Goal: Task Accomplishment & Management: Manage account settings

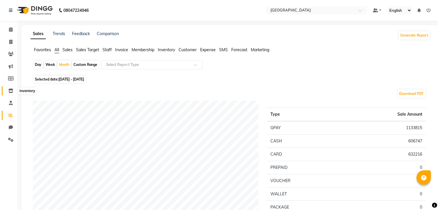
click at [7, 93] on span at bounding box center [11, 91] width 10 height 7
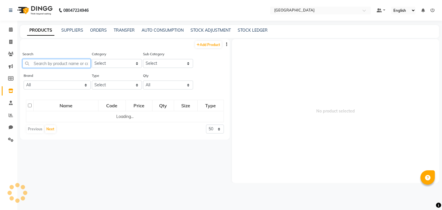
click at [61, 67] on input "text" at bounding box center [56, 63] width 68 height 9
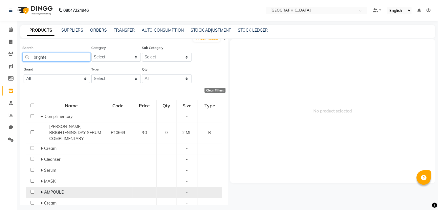
scroll to position [27, 0]
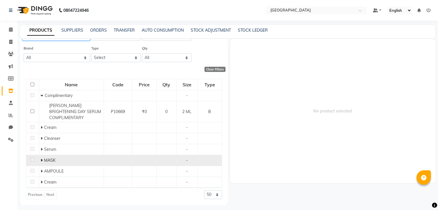
type input "brighte"
click at [41, 159] on icon at bounding box center [42, 160] width 2 height 4
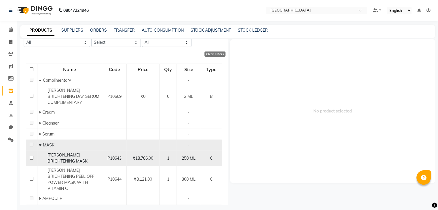
scroll to position [56, 0]
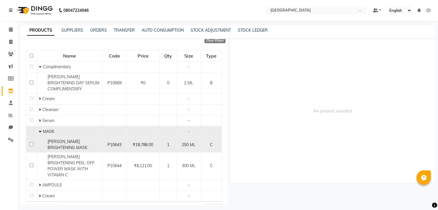
click at [72, 144] on div "[PERSON_NAME] BRIGHTENING MASK" at bounding box center [70, 145] width 62 height 12
select select
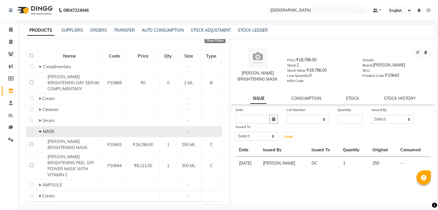
click at [350, 101] on link "STOCK" at bounding box center [352, 98] width 13 height 5
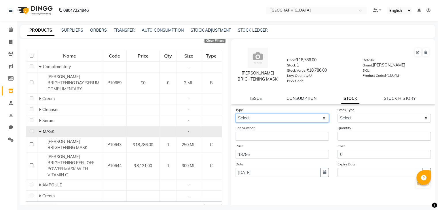
click at [286, 122] on select "Select In Out" at bounding box center [282, 118] width 93 height 9
select select "in"
click at [236, 116] on select "Select In Out" at bounding box center [282, 118] width 93 height 9
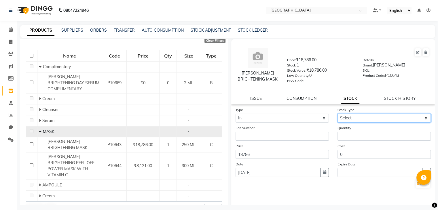
click at [348, 120] on select "Select New Stock Adjustment Return Other" at bounding box center [383, 118] width 93 height 9
select select "new stock"
click at [337, 116] on select "Select New Stock Adjustment Return Other" at bounding box center [383, 118] width 93 height 9
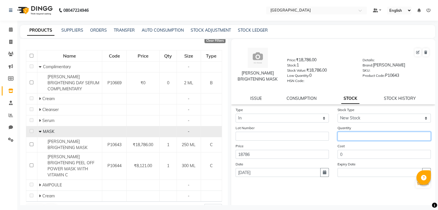
click at [346, 140] on input "number" at bounding box center [383, 136] width 93 height 9
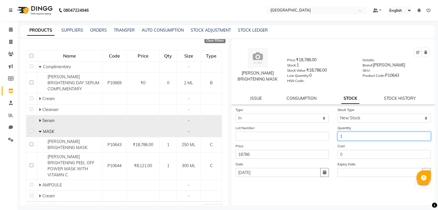
type input "1"
click at [37, 122] on td "Serum" at bounding box center [69, 120] width 65 height 11
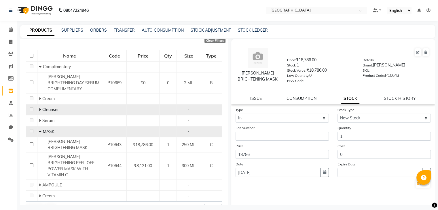
click at [42, 110] on span "Cleanser" at bounding box center [50, 109] width 16 height 5
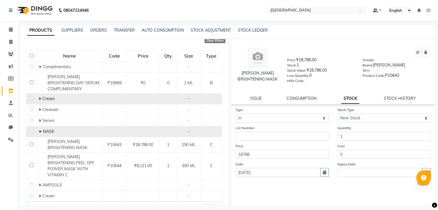
click at [39, 99] on icon at bounding box center [40, 99] width 2 height 4
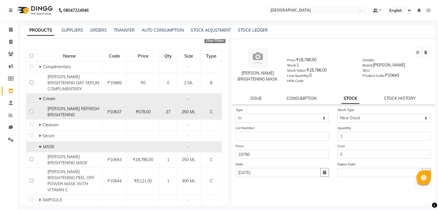
click at [37, 119] on td "[PERSON_NAME] REFRESH BRIGHTENING" at bounding box center [69, 112] width 65 height 15
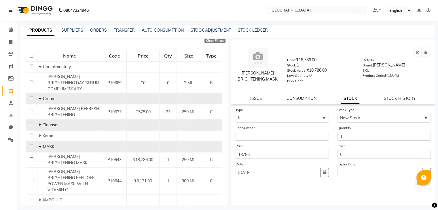
click at [39, 125] on icon at bounding box center [40, 125] width 2 height 4
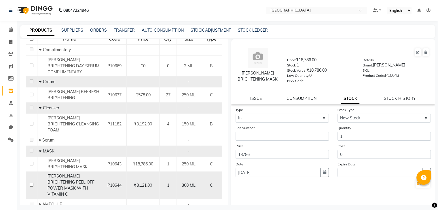
scroll to position [106, 0]
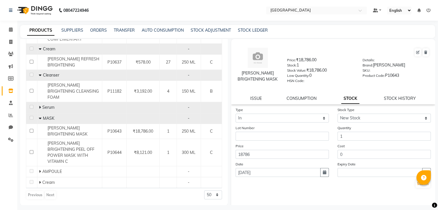
click at [39, 107] on icon at bounding box center [40, 107] width 2 height 4
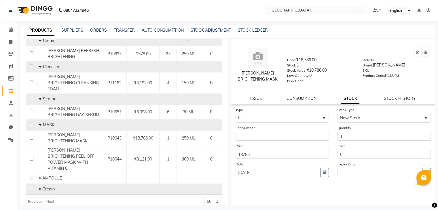
scroll to position [121, 0]
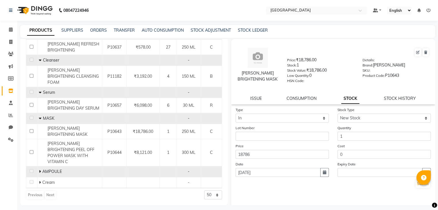
click at [41, 172] on span at bounding box center [40, 171] width 3 height 5
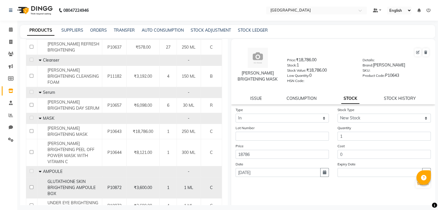
scroll to position [150, 0]
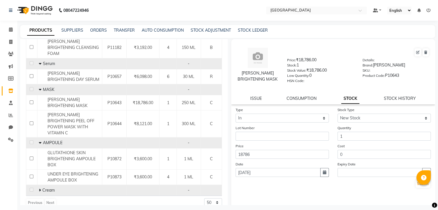
click at [39, 189] on icon at bounding box center [40, 190] width 2 height 4
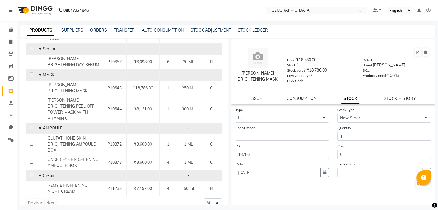
scroll to position [172, 0]
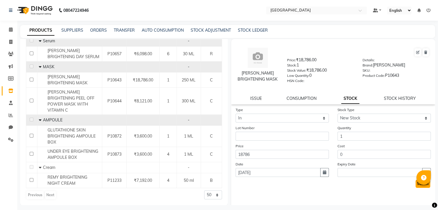
click at [416, 187] on button "Submit" at bounding box center [422, 184] width 15 height 8
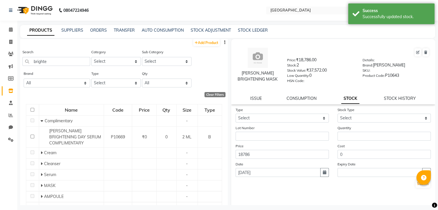
scroll to position [0, 0]
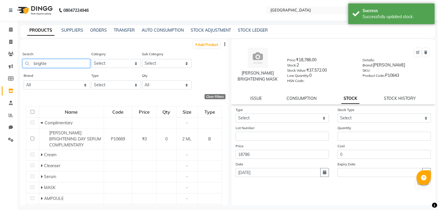
click at [62, 64] on input "brighte" at bounding box center [56, 63] width 68 height 9
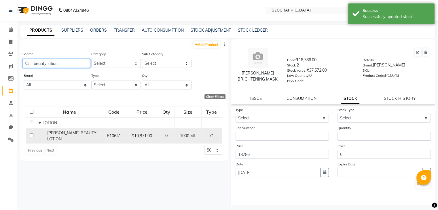
type input "beauty lotion"
click at [57, 140] on span "[PERSON_NAME] BEAUTY LOTION" at bounding box center [71, 135] width 49 height 11
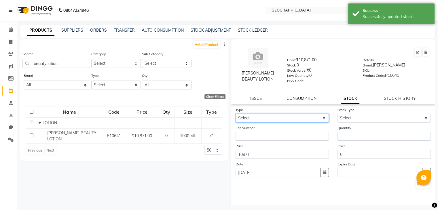
click at [269, 119] on select "Select In Out" at bounding box center [282, 118] width 93 height 9
select select "in"
click at [236, 116] on select "Select In Out" at bounding box center [282, 118] width 93 height 9
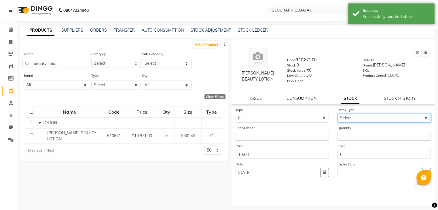
click at [339, 122] on select "Select New Stock Adjustment Return Other" at bounding box center [383, 118] width 93 height 9
select select "new stock"
click at [337, 116] on select "Select New Stock Adjustment Return Other" at bounding box center [383, 118] width 93 height 9
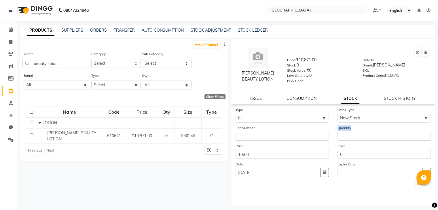
click at [339, 134] on div "Quantity" at bounding box center [384, 133] width 102 height 16
click at [338, 141] on input "number" at bounding box center [383, 136] width 93 height 9
type input "1"
click at [415, 187] on button "Submit" at bounding box center [422, 184] width 15 height 8
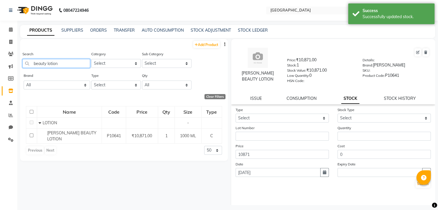
click at [54, 66] on input "beauty lotion" at bounding box center [56, 63] width 68 height 9
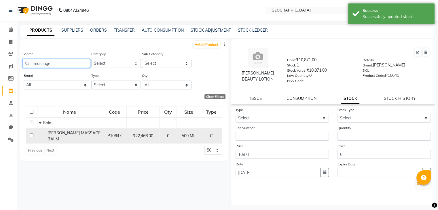
type input "massage"
click at [75, 139] on div "[PERSON_NAME] MASSAGE BALM" at bounding box center [70, 136] width 62 height 12
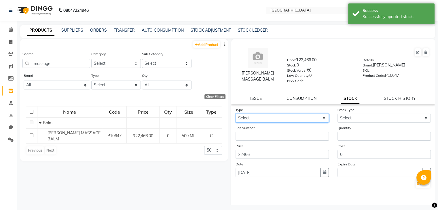
click at [305, 118] on select "Select In Out" at bounding box center [282, 118] width 93 height 9
select select "in"
click at [236, 116] on select "Select In Out" at bounding box center [282, 118] width 93 height 9
click at [362, 115] on div "Stock Type Select New Stock Adjustment Return Other" at bounding box center [384, 115] width 102 height 16
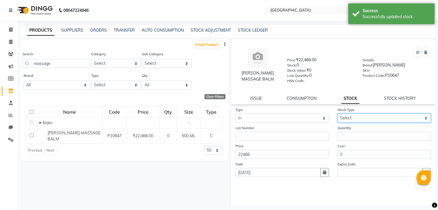
click at [358, 123] on select "Select New Stock Adjustment Return Other" at bounding box center [383, 118] width 93 height 9
select select "new stock"
click at [337, 116] on select "Select New Stock Adjustment Return Other" at bounding box center [383, 118] width 93 height 9
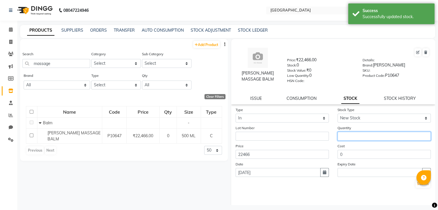
click at [355, 138] on input "number" at bounding box center [383, 136] width 93 height 9
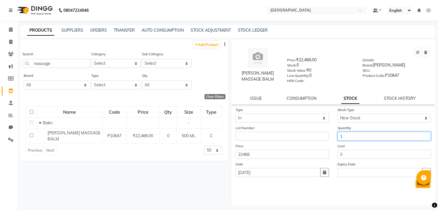
type input "1"
click at [415, 186] on button "Submit" at bounding box center [422, 184] width 15 height 8
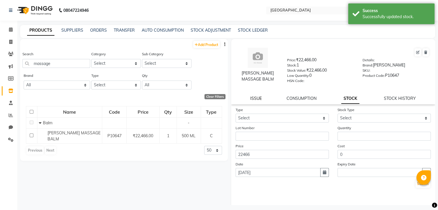
click at [253, 101] on link "ISSUE" at bounding box center [256, 98] width 12 height 5
select select
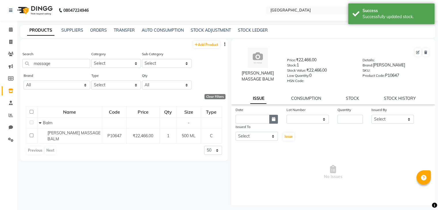
click at [275, 122] on button "button" at bounding box center [273, 119] width 9 height 9
select select "9"
select select "2025"
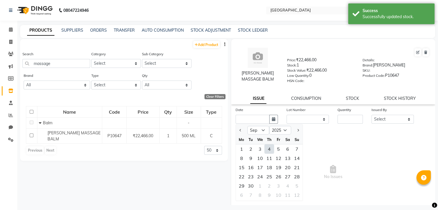
click at [268, 151] on div "4" at bounding box center [269, 149] width 9 height 9
type input "[DATE]"
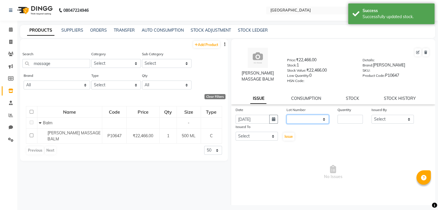
click at [302, 123] on select "None" at bounding box center [307, 119] width 42 height 9
select select "0: null"
click at [286, 117] on select "None" at bounding box center [307, 119] width 42 height 9
click at [340, 120] on input "number" at bounding box center [349, 119] width 25 height 9
type input "1"
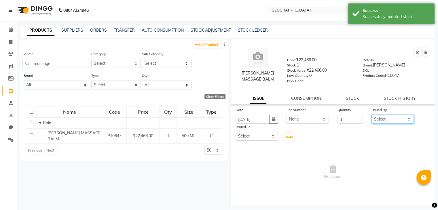
click at [390, 121] on select "Select AARTI SURI [PERSON_NAME] [PERSON_NAME] [PERSON_NAME] MORE DC [PERSON_NAM…" at bounding box center [392, 119] width 42 height 9
select select "82730"
click at [371, 117] on select "Select AARTI SURI [PERSON_NAME] [PERSON_NAME] [PERSON_NAME] MORE DC [PERSON_NAM…" at bounding box center [392, 119] width 42 height 9
click at [263, 136] on select "Select AARTI SURI [PERSON_NAME] [PERSON_NAME] [PERSON_NAME] MORE DC [PERSON_NAM…" at bounding box center [257, 136] width 42 height 9
select select "77532"
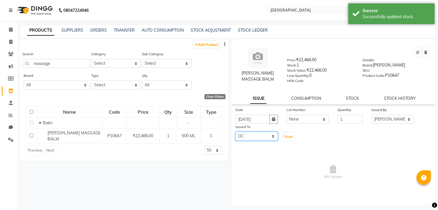
click at [236, 134] on select "Select AARTI SURI [PERSON_NAME] [PERSON_NAME] [PERSON_NAME] MORE DC [PERSON_NAM…" at bounding box center [257, 136] width 42 height 9
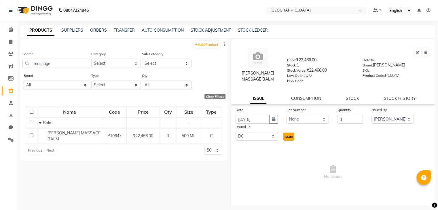
click at [288, 139] on span "Issue" at bounding box center [288, 136] width 8 height 4
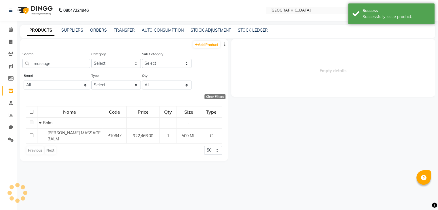
select select
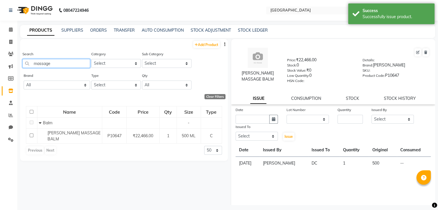
click at [59, 61] on input "massage" at bounding box center [56, 63] width 68 height 9
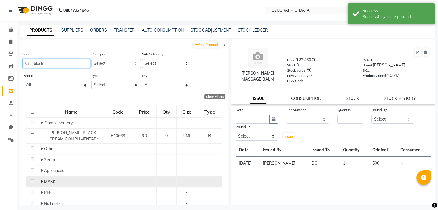
type input "black"
click at [41, 182] on icon at bounding box center [42, 182] width 2 height 4
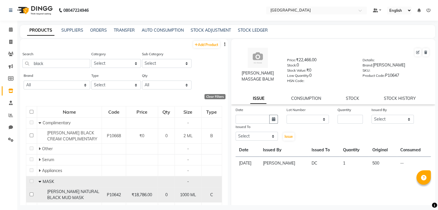
scroll to position [37, 0]
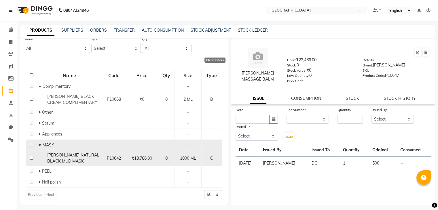
click at [72, 159] on span "[PERSON_NAME] NATURAL BLACK MUD MASK" at bounding box center [73, 158] width 52 height 11
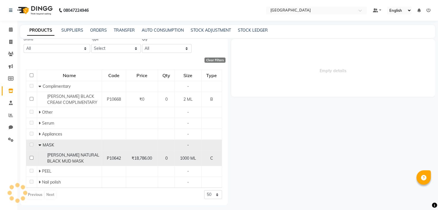
select select
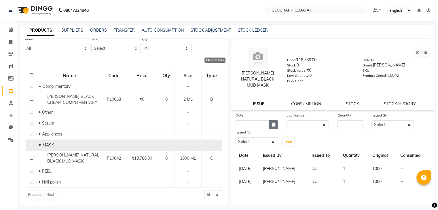
click at [272, 124] on icon "button" at bounding box center [273, 125] width 3 height 4
select select "9"
select select "2025"
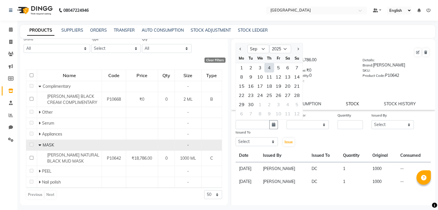
click at [348, 103] on link "STOCK" at bounding box center [352, 103] width 13 height 5
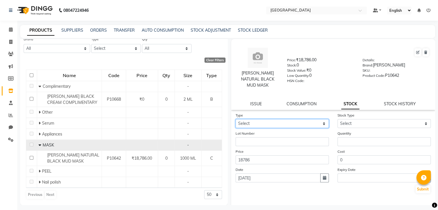
click at [255, 126] on select "Select In Out" at bounding box center [282, 123] width 93 height 9
select select "in"
click at [236, 119] on select "Select In Out" at bounding box center [282, 123] width 93 height 9
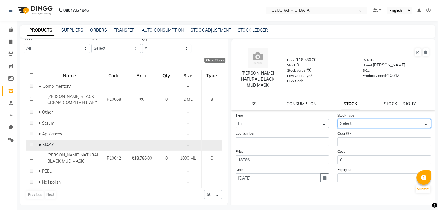
click at [352, 121] on select "Select New Stock Adjustment Return Other" at bounding box center [383, 123] width 93 height 9
select select "new stock"
click at [337, 119] on select "Select New Stock Adjustment Return Other" at bounding box center [383, 123] width 93 height 9
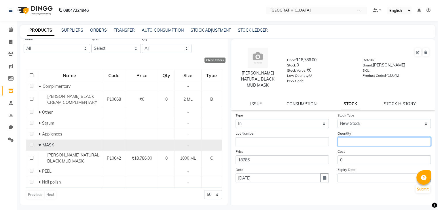
click at [349, 142] on input "number" at bounding box center [383, 141] width 93 height 9
type input "1"
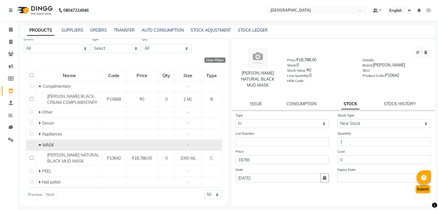
click at [417, 192] on button "Submit" at bounding box center [422, 189] width 15 height 8
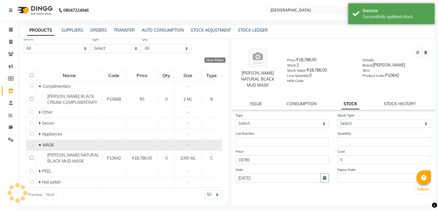
scroll to position [22, 0]
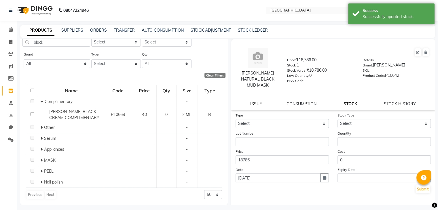
click at [253, 103] on link "ISSUE" at bounding box center [256, 103] width 12 height 5
select select
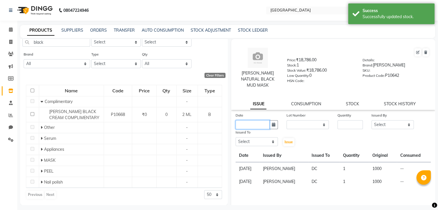
click at [250, 128] on input "text" at bounding box center [253, 124] width 34 height 9
select select "9"
select select "2025"
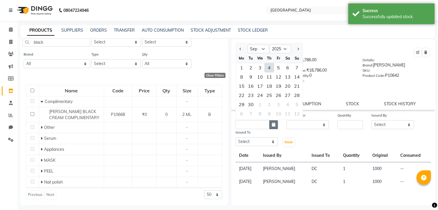
click at [274, 126] on button "button" at bounding box center [273, 124] width 9 height 9
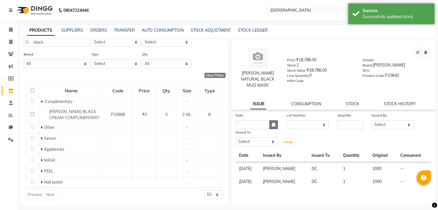
click at [272, 124] on icon "button" at bounding box center [273, 125] width 3 height 4
select select "9"
select select "2025"
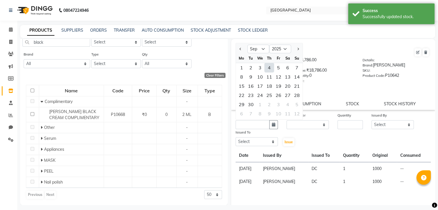
click at [265, 70] on div "4" at bounding box center [269, 67] width 9 height 9
type input "[DATE]"
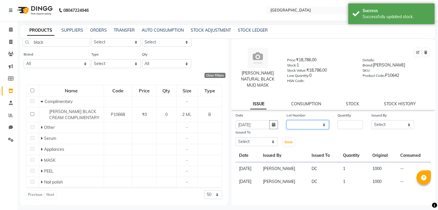
click at [316, 128] on select "None" at bounding box center [307, 124] width 42 height 9
select select "0: null"
click at [286, 121] on select "None" at bounding box center [307, 124] width 42 height 9
click at [331, 124] on div "Date [DATE] Lot Number None Quantity Issued By Select [PERSON_NAME] [PERSON_NAM…" at bounding box center [333, 129] width 204 height 35
click at [337, 125] on input "number" at bounding box center [349, 124] width 25 height 9
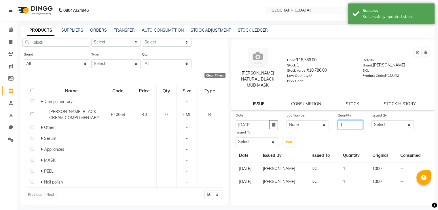
type input "1"
select select "82730"
select select "77532"
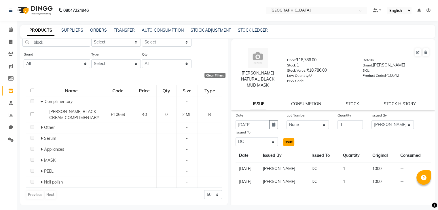
click at [288, 141] on span "Issue" at bounding box center [288, 142] width 8 height 4
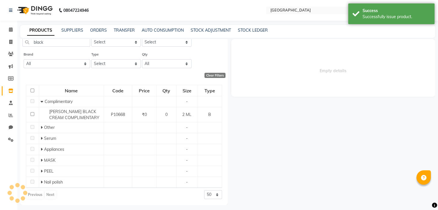
select select
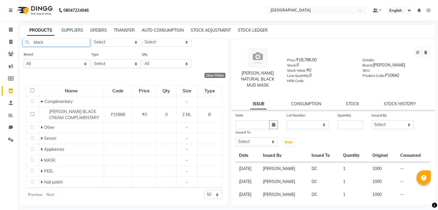
click at [55, 43] on input "black" at bounding box center [56, 42] width 68 height 9
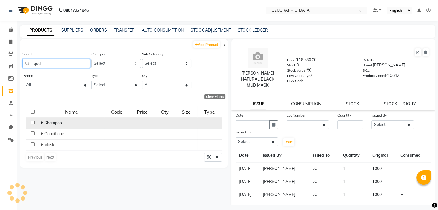
scroll to position [0, 0]
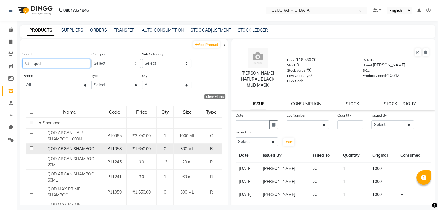
type input "qod"
click at [69, 149] on span "QOD ARGAN SHAMPOO" at bounding box center [71, 148] width 47 height 5
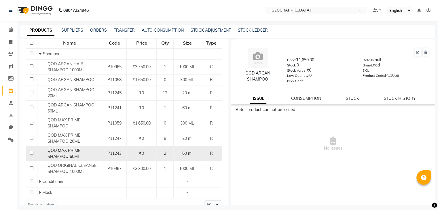
scroll to position [79, 0]
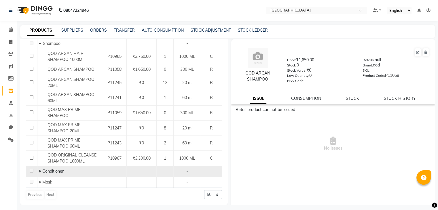
click at [40, 171] on icon at bounding box center [40, 171] width 2 height 4
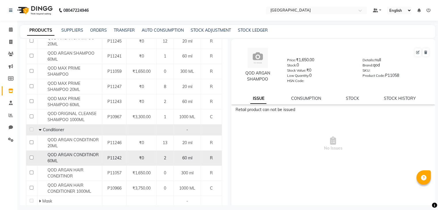
scroll to position [111, 0]
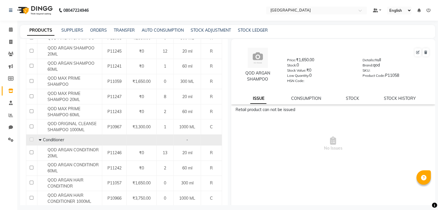
click at [260, 104] on link "ISSUE" at bounding box center [258, 99] width 16 height 10
click at [354, 101] on link "STOCK" at bounding box center [352, 98] width 13 height 5
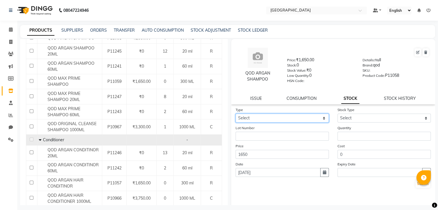
click at [298, 122] on select "Select In Out" at bounding box center [282, 118] width 93 height 9
select select "in"
click at [236, 116] on select "Select In Out" at bounding box center [282, 118] width 93 height 9
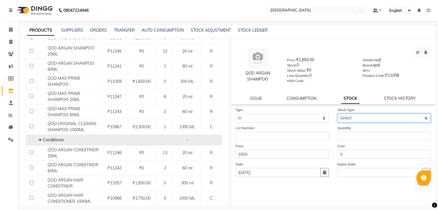
click at [343, 122] on select "Select New Stock Adjustment Return Other" at bounding box center [383, 118] width 93 height 9
select select "new stock"
click at [337, 116] on select "Select New Stock Adjustment Return Other" at bounding box center [383, 118] width 93 height 9
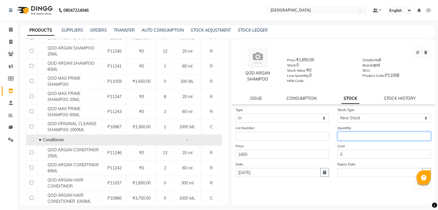
click at [342, 136] on input "number" at bounding box center [383, 136] width 93 height 9
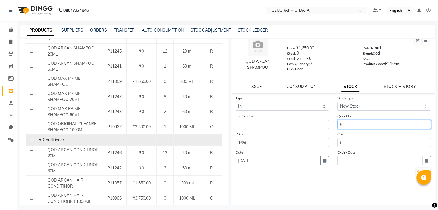
scroll to position [18, 0]
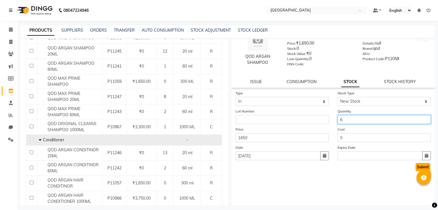
type input "6"
click at [419, 168] on button "Submit" at bounding box center [422, 167] width 15 height 8
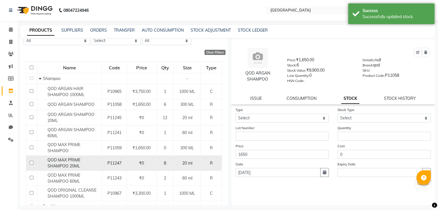
scroll to position [79, 0]
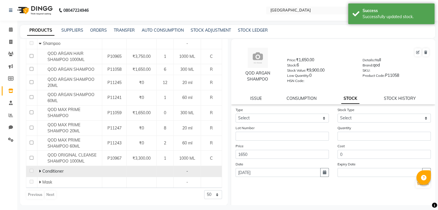
click at [40, 171] on icon at bounding box center [40, 171] width 2 height 4
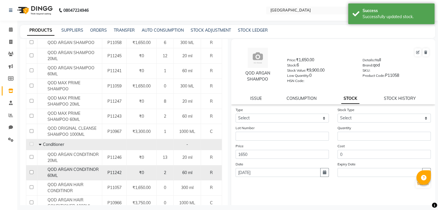
scroll to position [140, 0]
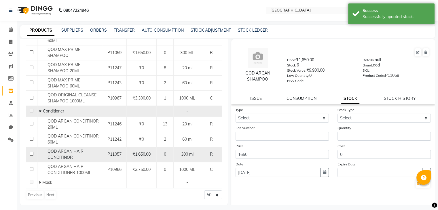
click at [95, 158] on div "QOD ARGAN HAIR CONDITINOR" at bounding box center [70, 155] width 62 height 12
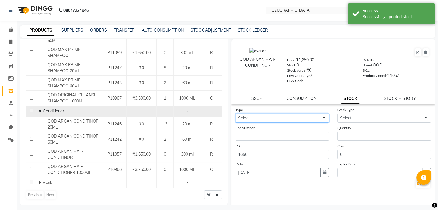
drag, startPoint x: 296, startPoint y: 119, endPoint x: 295, endPoint y: 122, distance: 3.9
click at [296, 119] on select "Select In Out" at bounding box center [282, 118] width 93 height 9
select select "in"
click at [236, 116] on select "Select In Out" at bounding box center [282, 118] width 93 height 9
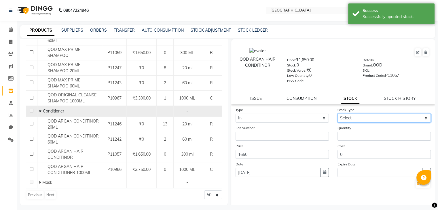
click at [370, 119] on select "Select New Stock Adjustment Return Other" at bounding box center [383, 118] width 93 height 9
select select "new stock"
click at [337, 116] on select "Select New Stock Adjustment Return Other" at bounding box center [383, 118] width 93 height 9
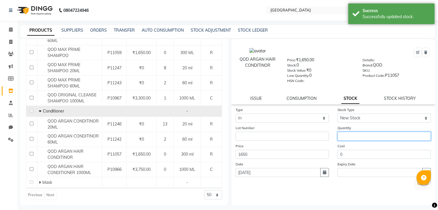
click at [356, 137] on input "number" at bounding box center [383, 136] width 93 height 9
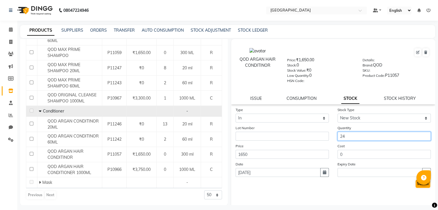
type input "24"
click at [418, 188] on button "Submit" at bounding box center [422, 184] width 15 height 8
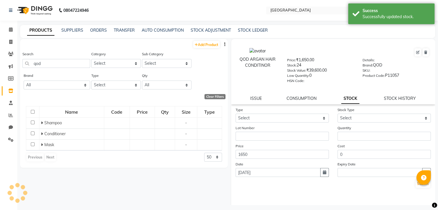
scroll to position [0, 0]
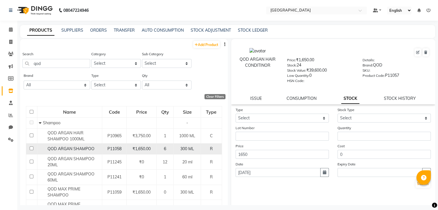
click at [117, 149] on span "P11058" at bounding box center [114, 148] width 14 height 5
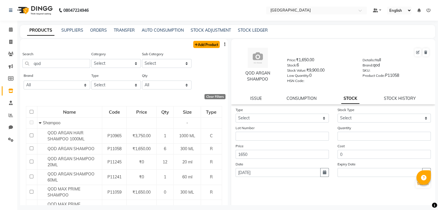
click at [208, 44] on link "Add Product" at bounding box center [206, 44] width 26 height 7
select select "true"
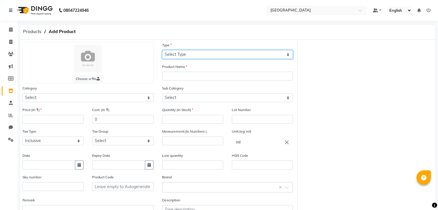
click at [188, 57] on select "Select Type Both Retail Consumable" at bounding box center [227, 54] width 131 height 9
select select "C"
click at [162, 50] on select "Select Type Both Retail Consumable" at bounding box center [227, 54] width 131 height 9
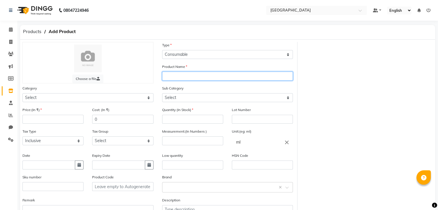
click at [175, 77] on input "text" at bounding box center [227, 76] width 131 height 9
click at [172, 79] on input "text" at bounding box center [227, 76] width 131 height 9
type input "HYDRATING MELTING CREAM 50ML"
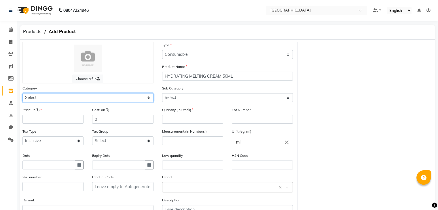
drag, startPoint x: 55, startPoint y: 98, endPoint x: 55, endPoint y: 103, distance: 4.6
click at [55, 98] on select "Select Hair Skin Makeup Personal Care Appliances [PERSON_NAME] Waxing Disposabl…" at bounding box center [87, 97] width 131 height 9
select select "1482201150"
click at [22, 94] on select "Select Hair Skin Makeup Personal Care Appliances [PERSON_NAME] Waxing Disposabl…" at bounding box center [87, 97] width 131 height 9
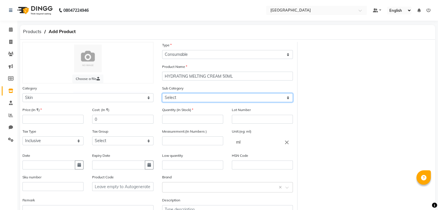
click at [183, 102] on select "Select Cleanser Facial Moisturiser Serum Toner Sun Care Masks Lip Care Eye Care…" at bounding box center [227, 97] width 131 height 9
select select "1482201182"
click at [162, 94] on select "Select Cleanser Facial Moisturiser Serum Toner Sun Care Masks Lip Care Eye Care…" at bounding box center [227, 97] width 131 height 9
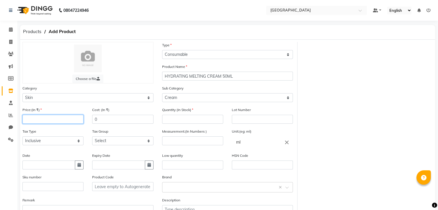
click at [58, 123] on input "number" at bounding box center [52, 119] width 61 height 9
click at [46, 121] on input "number" at bounding box center [52, 119] width 61 height 9
type input "3559"
type input "2"
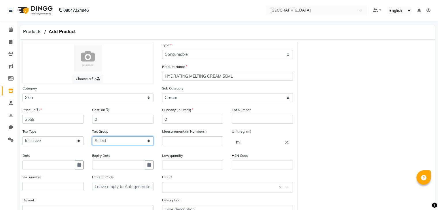
select select "3631"
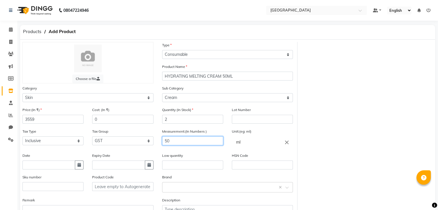
type input "50"
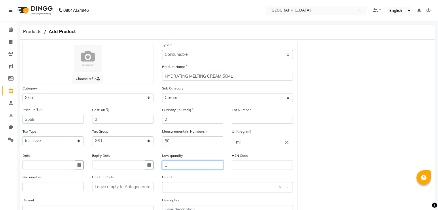
type input "1"
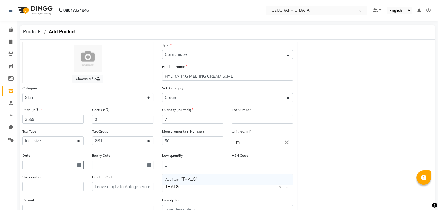
type input "THALGO"
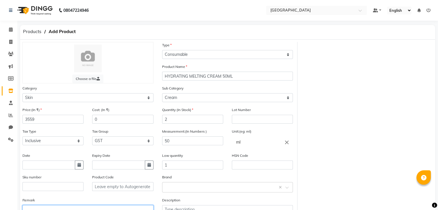
scroll to position [5, 0]
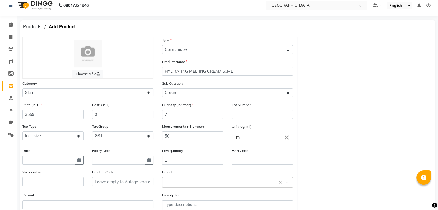
click at [198, 185] on input "text" at bounding box center [221, 182] width 113 height 6
type input "THALGO"
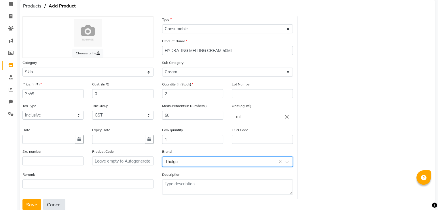
scroll to position [45, 0]
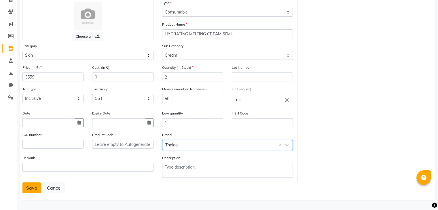
click at [37, 189] on button "Save" at bounding box center [31, 188] width 18 height 11
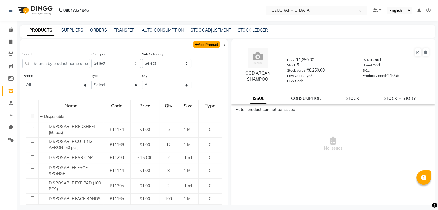
click at [208, 48] on link "Add Product" at bounding box center [206, 44] width 26 height 7
select select "true"
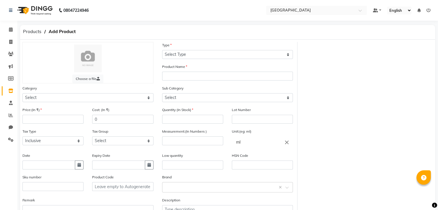
click at [186, 59] on div "Type Select Type Both Retail Consumable" at bounding box center [228, 53] width 140 height 22
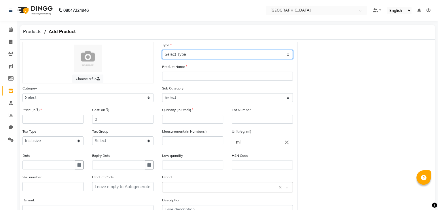
click at [189, 57] on select "Select Type Both Retail Consumable" at bounding box center [227, 54] width 131 height 9
select select "R"
click at [162, 50] on select "Select Type Both Retail Consumable" at bounding box center [227, 54] width 131 height 9
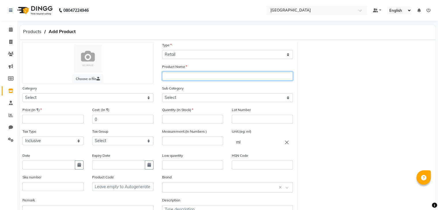
click at [169, 76] on input "text" at bounding box center [227, 76] width 131 height 9
type input "CLEANSING CREAM FOAM 125ML"
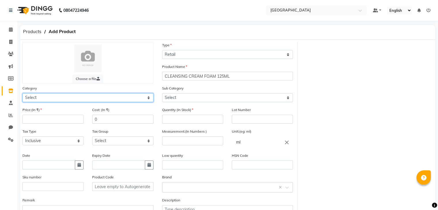
select select "1482201150"
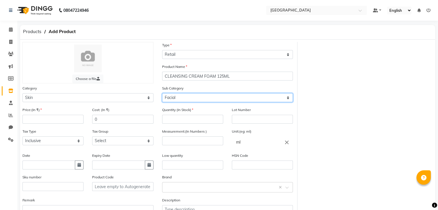
select select "1482201182"
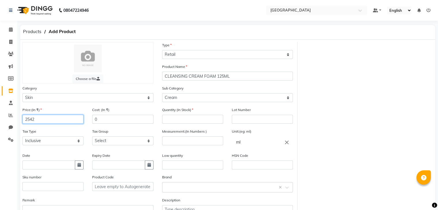
type input "2542"
type input "2"
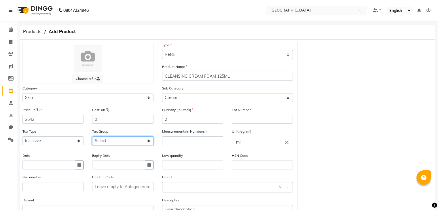
select select "3631"
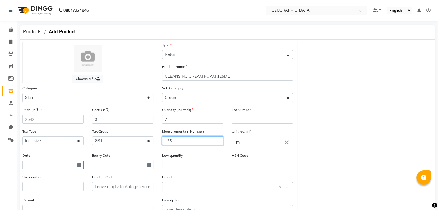
type input "125"
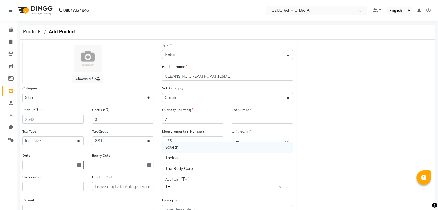
type input "THA"
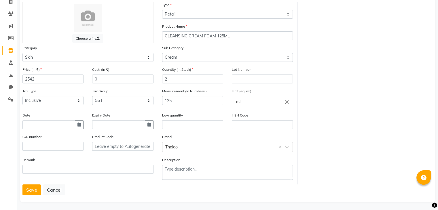
scroll to position [45, 0]
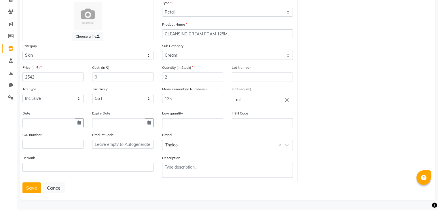
click at [22, 183] on button "Save" at bounding box center [31, 188] width 18 height 11
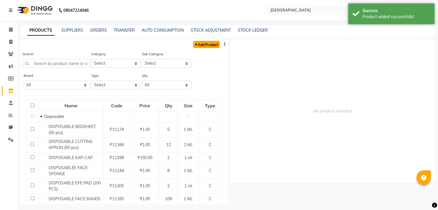
click at [198, 44] on link "Add Product" at bounding box center [206, 44] width 26 height 7
select select "true"
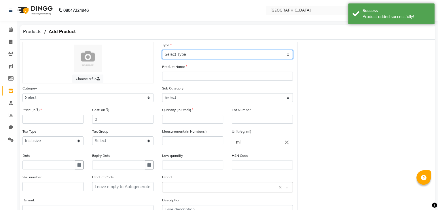
drag, startPoint x: 190, startPoint y: 52, endPoint x: 187, endPoint y: 58, distance: 6.6
click at [190, 52] on select "Select Type Both Retail Consumable" at bounding box center [227, 54] width 131 height 9
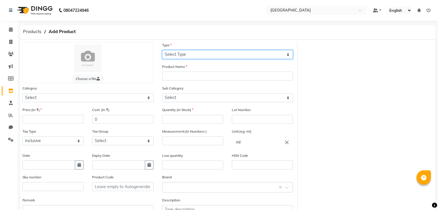
select select "R"
click at [162, 50] on select "Select Type Both Retail Consumable" at bounding box center [227, 54] width 131 height 9
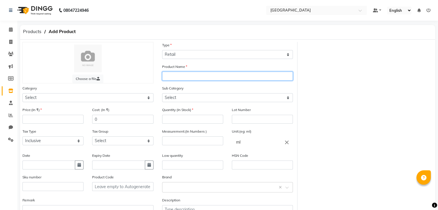
click at [172, 77] on input "text" at bounding box center [227, 76] width 131 height 9
type input "INTENSIVE WRINKLE-CORRECTING SERUM 30ML"
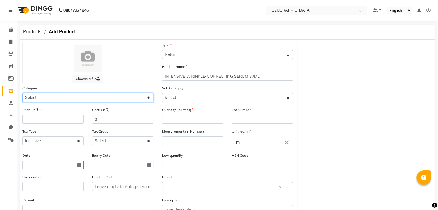
click at [128, 99] on select "Select Hair Skin Makeup Personal Care Appliances [PERSON_NAME] Waxing Disposabl…" at bounding box center [87, 97] width 131 height 9
select select "1482201150"
click at [22, 94] on select "Select Hair Skin Makeup Personal Care Appliances [PERSON_NAME] Waxing Disposabl…" at bounding box center [87, 97] width 131 height 9
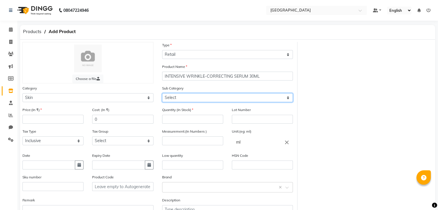
click at [180, 98] on select "Select Cleanser Facial Moisturiser Serum Toner Sun Care Masks Lip Care Eye Care…" at bounding box center [227, 97] width 131 height 9
select select "1482201154"
click at [162, 94] on select "Select Cleanser Facial Moisturiser Serum Toner Sun Care Masks Lip Care Eye Care…" at bounding box center [227, 97] width 131 height 9
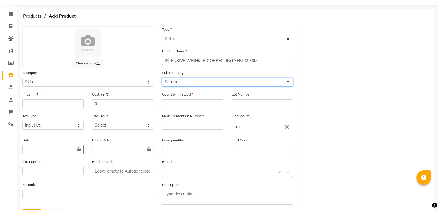
scroll to position [29, 0]
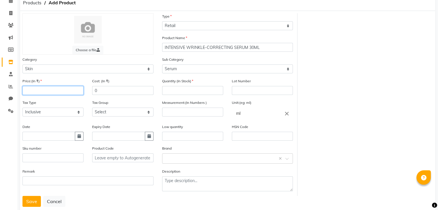
click at [55, 90] on input "number" at bounding box center [52, 90] width 61 height 9
type input "8051"
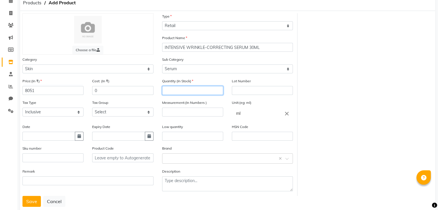
click at [175, 95] on input "number" at bounding box center [192, 90] width 61 height 9
type input "2"
click at [122, 110] on select "Select GST" at bounding box center [122, 112] width 61 height 9
select select "3631"
click at [92, 109] on select "Select GST" at bounding box center [122, 112] width 61 height 9
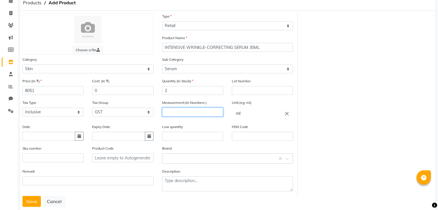
click at [174, 116] on input "number" at bounding box center [192, 112] width 61 height 9
type input "30"
click at [182, 164] on div "Select brand or add custom brand ×" at bounding box center [227, 158] width 131 height 10
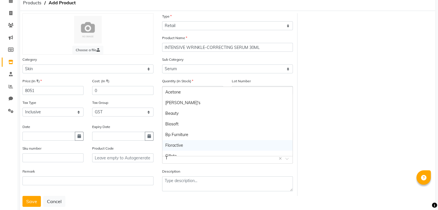
type input "TH"
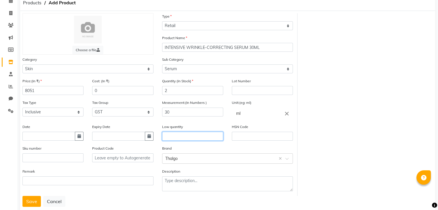
click at [213, 138] on input "text" at bounding box center [192, 136] width 61 height 9
type input "1"
click at [32, 204] on button "Save" at bounding box center [31, 201] width 18 height 11
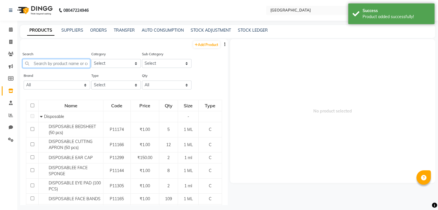
click at [70, 64] on input "text" at bounding box center [56, 63] width 68 height 9
click at [195, 45] on icon at bounding box center [196, 44] width 3 height 3
select select "true"
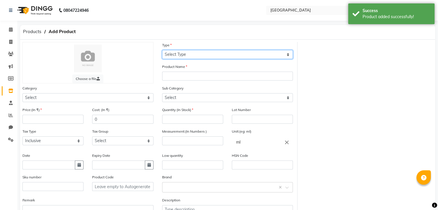
click at [192, 56] on select "Select Type Both Retail Consumable" at bounding box center [227, 54] width 131 height 9
select select "R"
click at [162, 50] on select "Select Type Both Retail Consumable" at bounding box center [227, 54] width 131 height 9
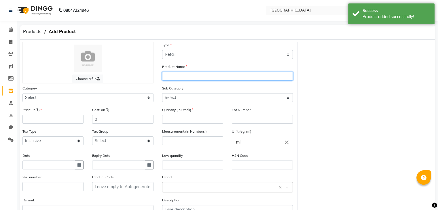
click at [179, 76] on input "text" at bounding box center [227, 76] width 131 height 9
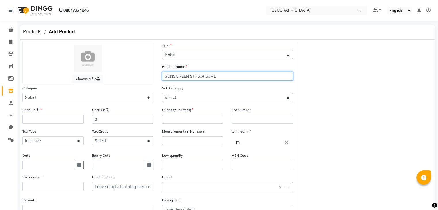
type input "SUNSCREEN SPF50+ 50ML"
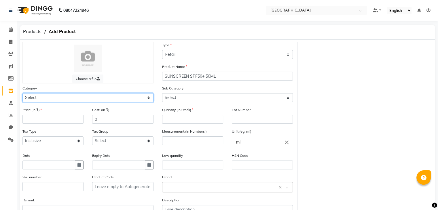
drag, startPoint x: 100, startPoint y: 98, endPoint x: 96, endPoint y: 102, distance: 5.3
click at [100, 98] on select "Select Hair Skin Makeup Personal Care Appliances [PERSON_NAME] Waxing Disposabl…" at bounding box center [87, 97] width 131 height 9
select select "1482201150"
click at [22, 94] on select "Select Hair Skin Makeup Personal Care Appliances [PERSON_NAME] Waxing Disposabl…" at bounding box center [87, 97] width 131 height 9
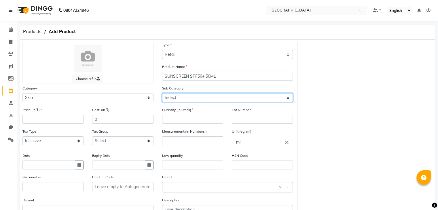
click at [176, 98] on select "Select Cleanser Facial Moisturiser Serum Toner Sun Care Masks Lip Care Eye Care…" at bounding box center [227, 97] width 131 height 9
select select "1482201169"
click at [162, 94] on select "Select Cleanser Facial Moisturiser Serum Toner Sun Care Masks Lip Care Eye Care…" at bounding box center [227, 97] width 131 height 9
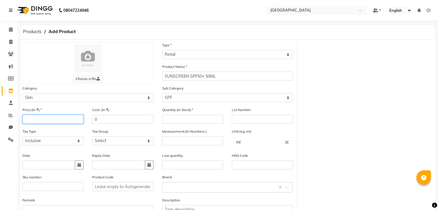
click at [50, 121] on input "number" at bounding box center [52, 119] width 61 height 9
type input "2712"
click at [184, 119] on input "number" at bounding box center [192, 119] width 61 height 9
type input "2"
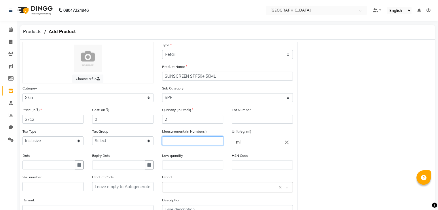
click at [174, 139] on input "number" at bounding box center [192, 140] width 61 height 9
type input "50"
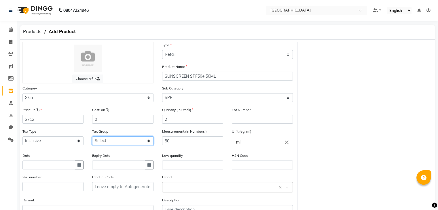
click at [111, 141] on select "Select GST" at bounding box center [122, 140] width 61 height 9
select select "3631"
click at [92, 138] on select "Select GST" at bounding box center [122, 140] width 61 height 9
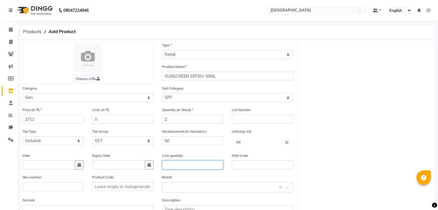
click at [178, 170] on input "text" at bounding box center [192, 165] width 61 height 9
type input "1"
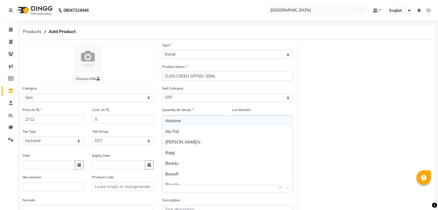
click at [174, 190] on input "text" at bounding box center [221, 187] width 113 height 6
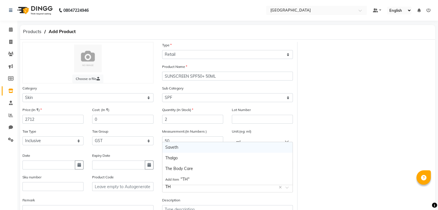
type input "THA"
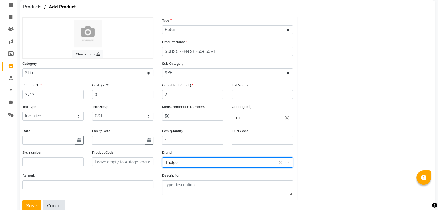
scroll to position [45, 0]
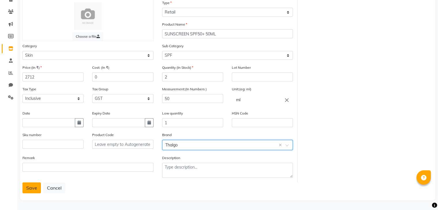
click at [35, 188] on button "Save" at bounding box center [31, 188] width 18 height 11
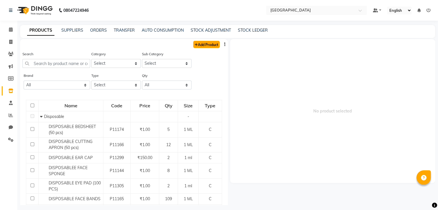
click at [206, 43] on link "Add Product" at bounding box center [206, 44] width 26 height 7
select select "true"
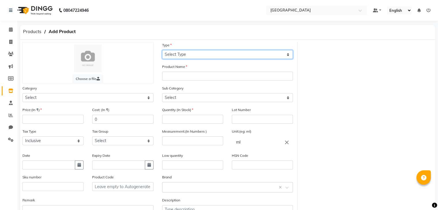
click at [222, 54] on select "Select Type Both Retail Consumable" at bounding box center [227, 54] width 131 height 9
select select "C"
click at [162, 50] on select "Select Type Both Retail Consumable" at bounding box center [227, 54] width 131 height 9
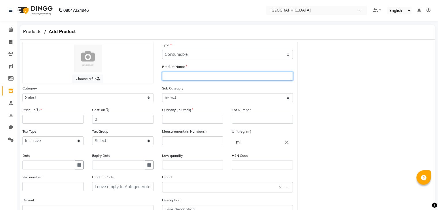
click at [205, 80] on input "text" at bounding box center [227, 76] width 131 height 9
type input "HYALU PROCOLLAGENE MONODOSE"
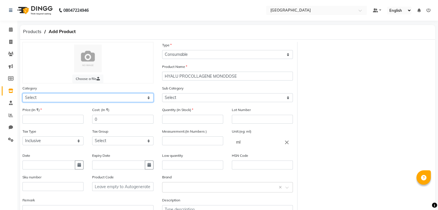
select select "1482201150"
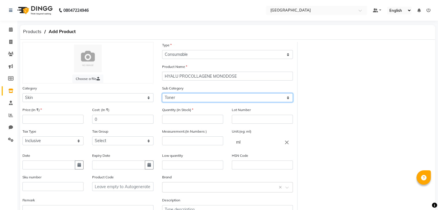
select select "1482201163"
click at [162, 94] on select "Select Cleanser Facial Moisturiser Serum Toner Sun Care Masks Lip Care Eye Care…" at bounding box center [227, 97] width 131 height 9
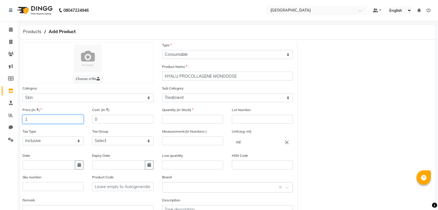
type input "1"
type input "18"
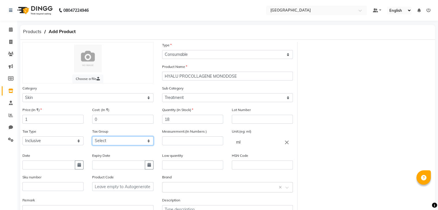
select select "3631"
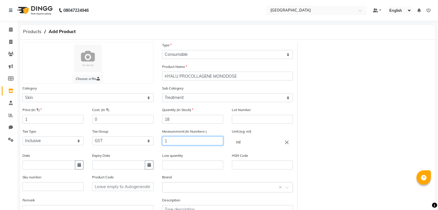
type input "1"
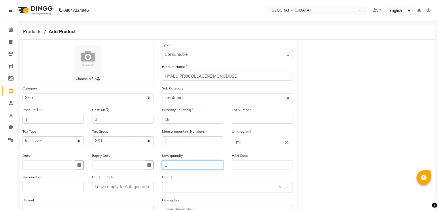
type input "1"
type input "THAL"
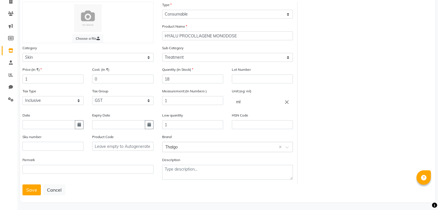
scroll to position [45, 0]
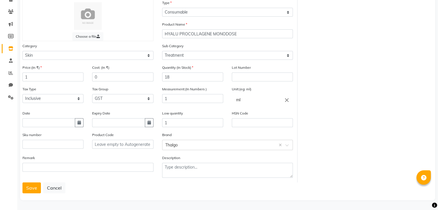
click at [22, 183] on button "Save" at bounding box center [31, 188] width 18 height 11
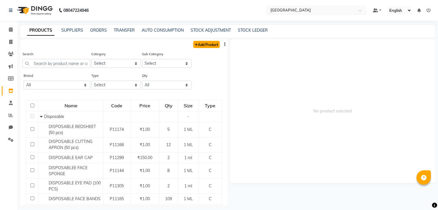
click at [200, 47] on link "Add Product" at bounding box center [206, 44] width 26 height 7
select select "true"
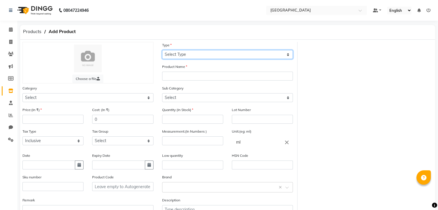
click at [193, 57] on select "Select Type Both Retail Consumable" at bounding box center [227, 54] width 131 height 9
select select "C"
click at [162, 50] on select "Select Type Both Retail Consumable" at bounding box center [227, 54] width 131 height 9
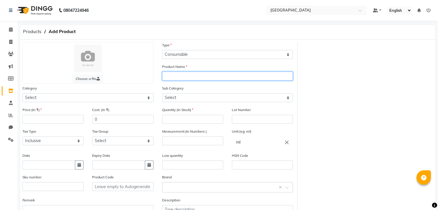
click at [176, 78] on input "text" at bounding box center [227, 76] width 131 height 9
type input "PURETE MARINE MONODOSE"
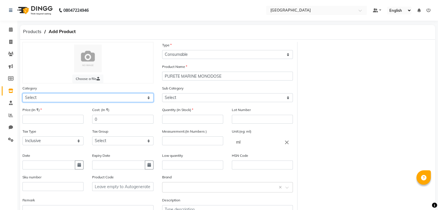
select select "1482201150"
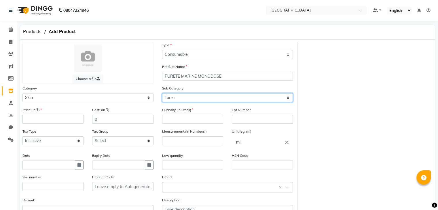
click at [190, 99] on select "Select Cleanser Facial Moisturiser Serum Toner Sun Care Masks Lip Care Eye Care…" at bounding box center [227, 97] width 131 height 9
select select "1482201163"
click at [162, 94] on select "Select Cleanser Facial Moisturiser Serum Toner Sun Care Masks Lip Care Eye Care…" at bounding box center [227, 97] width 131 height 9
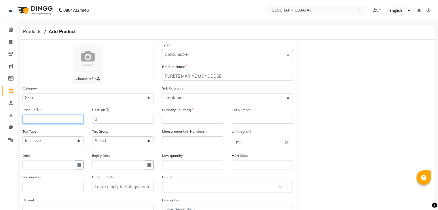
click at [53, 122] on input "number" at bounding box center [52, 119] width 61 height 9
type input "1"
type input "72"
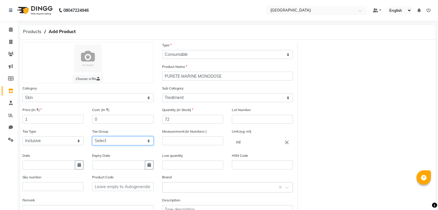
select select "3631"
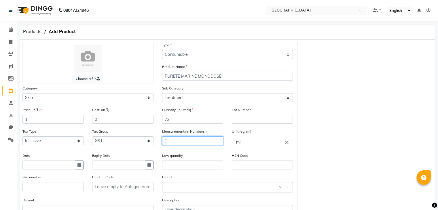
type input "1"
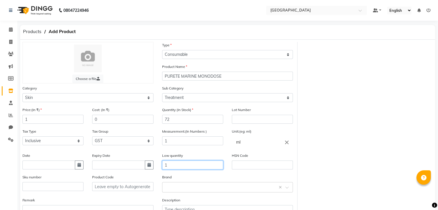
type input "1"
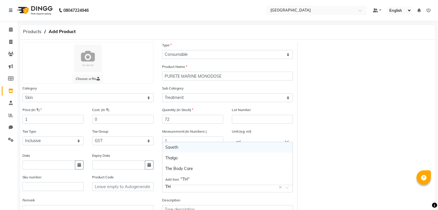
type input "THA"
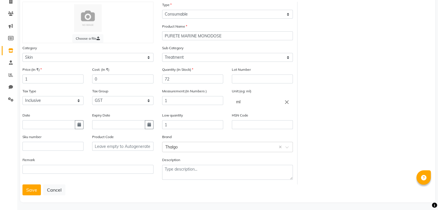
scroll to position [45, 0]
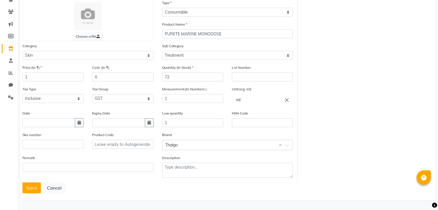
click at [22, 183] on button "Save" at bounding box center [31, 188] width 18 height 11
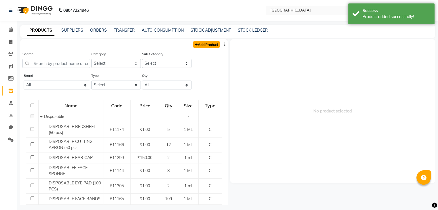
click at [206, 41] on link "Add Product" at bounding box center [206, 44] width 26 height 7
select select "true"
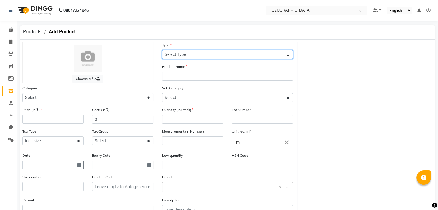
click at [180, 56] on select "Select Type Both Retail Consumable" at bounding box center [227, 54] width 131 height 9
select select "C"
click at [162, 50] on select "Select Type Both Retail Consumable" at bounding box center [227, 54] width 131 height 9
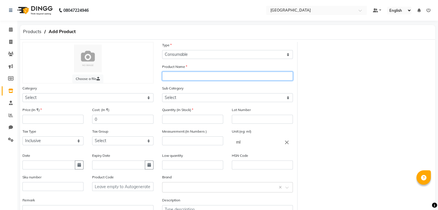
click at [172, 78] on input "text" at bounding box center [227, 76] width 131 height 9
type input "SOURCE MARINE MONODOSE"
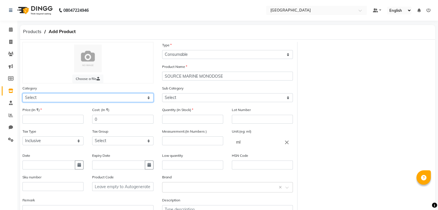
select select "1482201150"
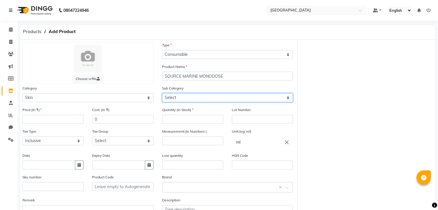
click at [212, 102] on select "Select Cleanser Facial Moisturiser Serum Toner Sun Care Masks Lip Care Eye Care…" at bounding box center [227, 97] width 131 height 9
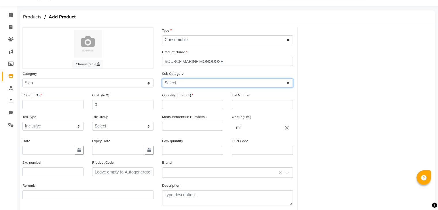
scroll to position [29, 0]
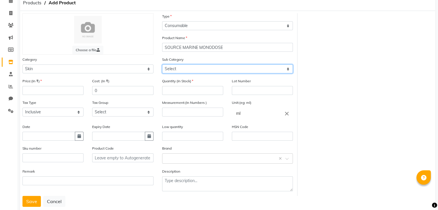
click at [200, 71] on select "Select Cleanser Facial Moisturiser Serum Toner Sun Care Masks Lip Care Eye Care…" at bounding box center [227, 68] width 131 height 9
click at [162, 65] on select "Select Cleanser Facial Moisturiser Serum Toner Sun Care Masks Lip Care Eye Care…" at bounding box center [227, 68] width 131 height 9
drag, startPoint x: 205, startPoint y: 72, endPoint x: 209, endPoint y: 74, distance: 4.3
click at [205, 72] on select "Select Cleanser Facial Moisturiser Serum Toner Sun Care Masks Lip Care Eye Care…" at bounding box center [227, 68] width 131 height 9
select select "1482201163"
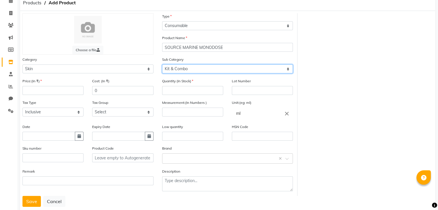
click at [162, 65] on select "Select Cleanser Facial Moisturiser Serum Toner Sun Care Masks Lip Care Eye Care…" at bounding box center [227, 68] width 131 height 9
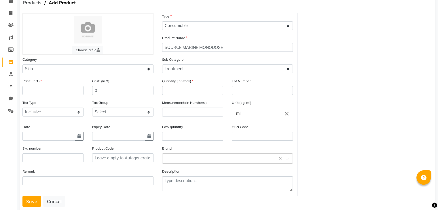
click at [38, 97] on div "Price:(In ₹)" at bounding box center [53, 89] width 70 height 22
click at [46, 94] on input "number" at bounding box center [52, 90] width 61 height 9
type input "1"
type input "72"
select select "3631"
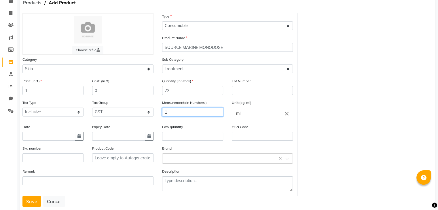
type input "1"
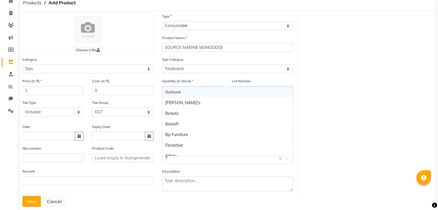
type input "TH"
click at [176, 161] on input "text" at bounding box center [221, 158] width 113 height 6
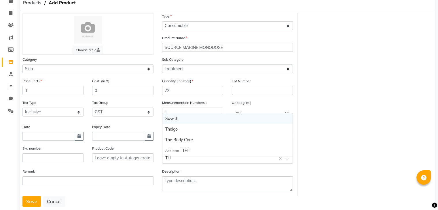
type input "THA"
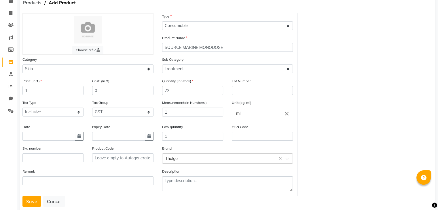
click at [22, 196] on button "Save" at bounding box center [31, 201] width 18 height 11
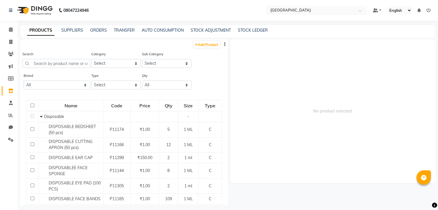
click at [6, 48] on li "Clients" at bounding box center [8, 54] width 17 height 12
click at [7, 47] on li "Invoice" at bounding box center [8, 42] width 17 height 12
click at [9, 44] on icon at bounding box center [10, 42] width 3 height 4
select select "service"
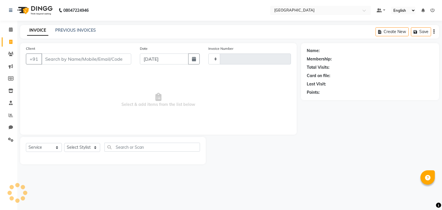
type input "3318"
select select "8096"
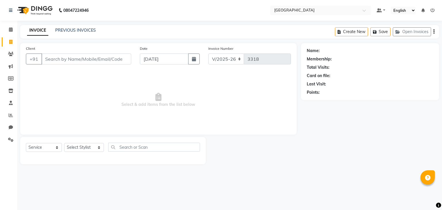
click at [268, 158] on div at bounding box center [253, 150] width 95 height 27
click at [10, 44] on icon at bounding box center [10, 42] width 3 height 4
select select "service"
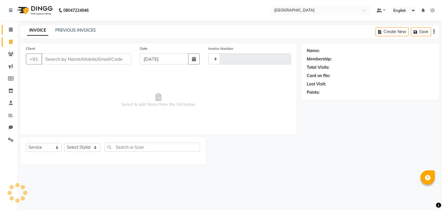
type input "3321"
click at [12, 25] on link "Calendar" at bounding box center [9, 30] width 14 height 10
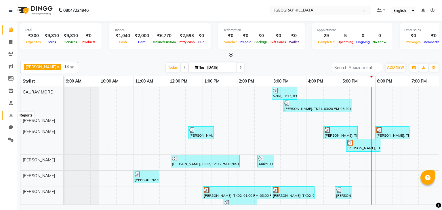
click at [12, 113] on icon at bounding box center [11, 115] width 4 height 4
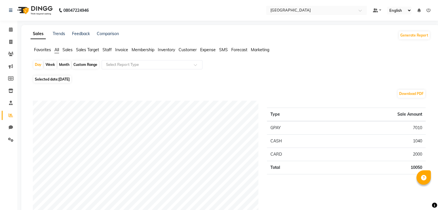
click at [66, 67] on div "Month" at bounding box center [64, 65] width 13 height 8
select select "9"
select select "2025"
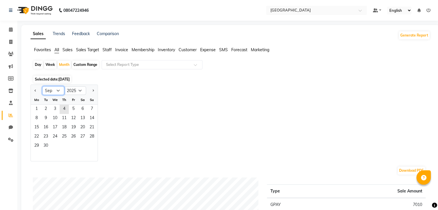
click at [51, 88] on select "Jan Feb Mar Apr May Jun [DATE] Aug Sep Oct Nov Dec" at bounding box center [53, 90] width 22 height 9
select select "8"
click at [42, 86] on select "Jan Feb Mar Apr May Jun [DATE] Aug Sep Oct Nov Dec" at bounding box center [53, 90] width 22 height 9
click at [74, 110] on span "1" at bounding box center [73, 109] width 9 height 9
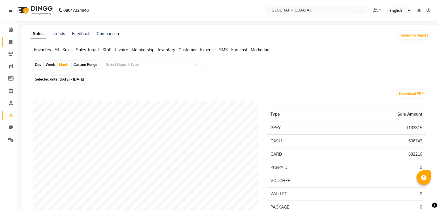
click at [12, 38] on link "Invoice" at bounding box center [9, 42] width 14 height 10
select select "8096"
select select "service"
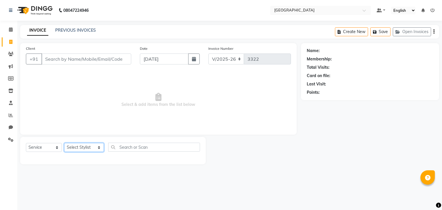
click at [94, 151] on select "Select Stylist [PERSON_NAME] [PERSON_NAME] [PERSON_NAME] [PERSON_NAME] MORE DC …" at bounding box center [84, 147] width 40 height 9
select select "79612"
click at [64, 143] on select "Select Stylist [PERSON_NAME] [PERSON_NAME] [PERSON_NAME] [PERSON_NAME] MORE DC …" at bounding box center [84, 147] width 40 height 9
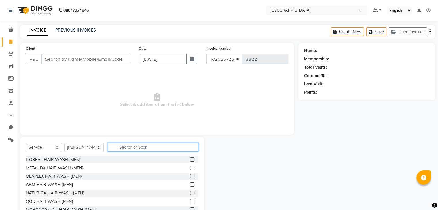
click at [123, 149] on input "text" at bounding box center [153, 147] width 90 height 9
type input "exten"
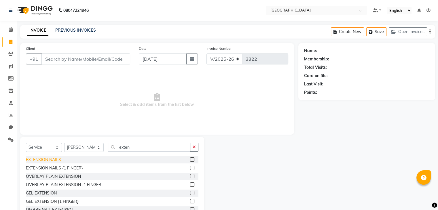
click at [57, 160] on div "EXTENSION NAILS" at bounding box center [43, 160] width 35 height 6
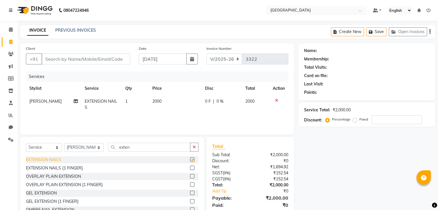
checkbox input "false"
click at [275, 99] on icon at bounding box center [276, 100] width 3 height 4
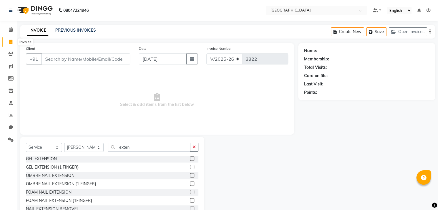
click at [12, 43] on icon at bounding box center [10, 42] width 3 height 4
select select "service"
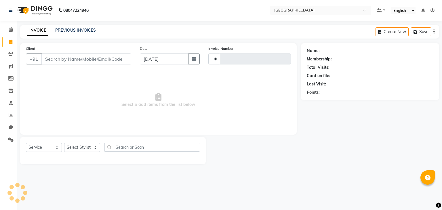
type input "3322"
select select "8096"
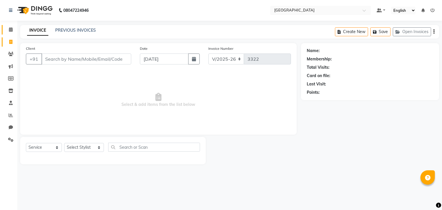
click at [12, 33] on link "Calendar" at bounding box center [9, 30] width 14 height 10
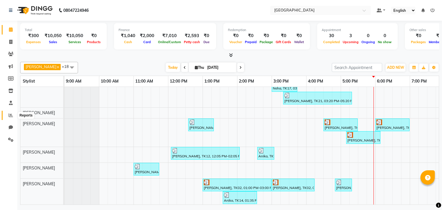
click at [10, 115] on icon at bounding box center [11, 115] width 4 height 4
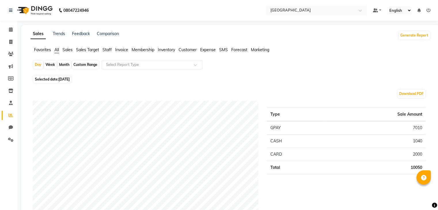
click at [60, 62] on div "Month" at bounding box center [64, 65] width 13 height 8
select select "9"
select select "2025"
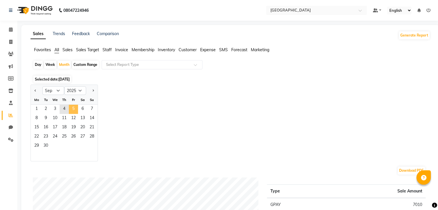
click at [70, 111] on span "5" at bounding box center [73, 109] width 9 height 9
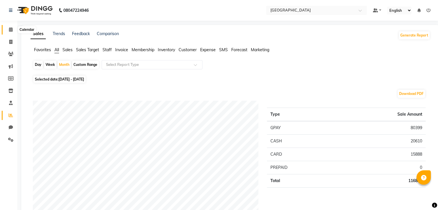
click at [15, 31] on span at bounding box center [11, 29] width 10 height 7
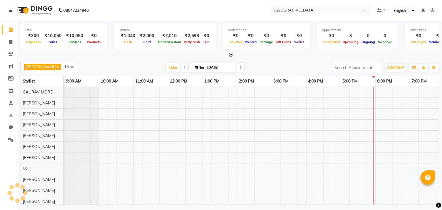
scroll to position [8, 0]
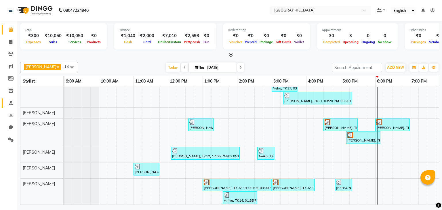
click at [10, 107] on link "Staff" at bounding box center [9, 103] width 14 height 10
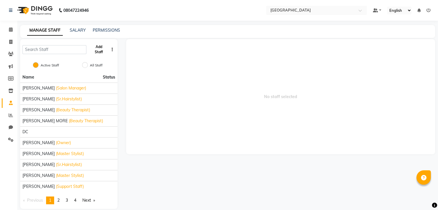
click at [97, 54] on button "Add Staff" at bounding box center [99, 49] width 20 height 15
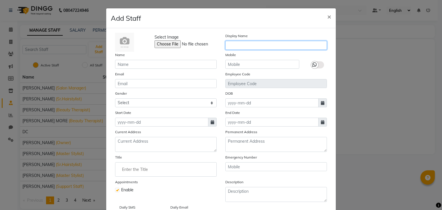
click at [235, 45] on input "text" at bounding box center [276, 45] width 102 height 9
type input "[PERSON_NAME]"
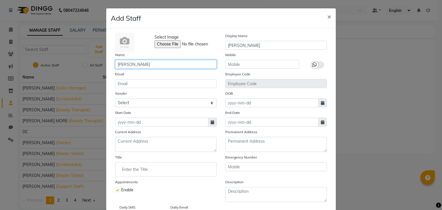
type input "[PERSON_NAME]"
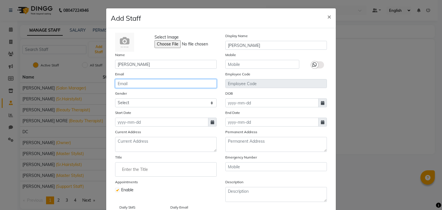
click at [146, 84] on input "email" at bounding box center [166, 83] width 102 height 9
paste input "[EMAIL_ADDRESS][DOMAIN_NAME]"
type input "[EMAIL_ADDRESS][DOMAIN_NAME]"
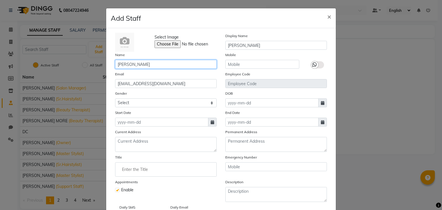
click at [165, 66] on input "[PERSON_NAME]" at bounding box center [166, 64] width 102 height 9
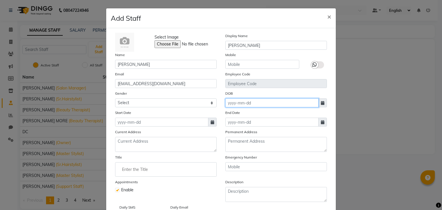
click at [229, 105] on input at bounding box center [271, 102] width 93 height 9
select select "9"
select select "2025"
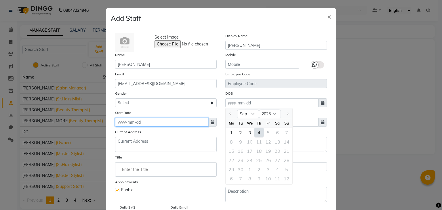
click at [134, 122] on input at bounding box center [161, 122] width 93 height 9
select select "9"
select select "2025"
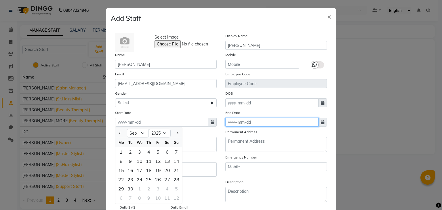
click at [238, 126] on input at bounding box center [271, 122] width 93 height 9
select select "9"
select select "2025"
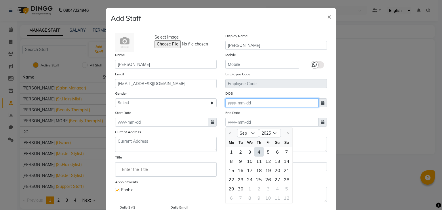
click at [237, 106] on input at bounding box center [271, 102] width 93 height 9
select select "9"
select select "2025"
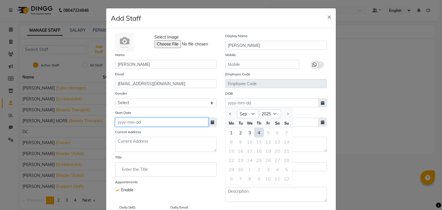
click at [129, 124] on input at bounding box center [161, 122] width 93 height 9
select select "9"
select select "2025"
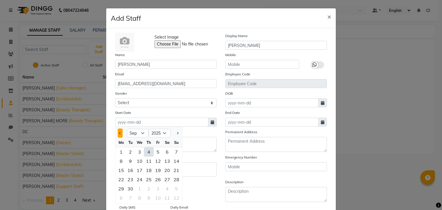
click at [120, 135] on button "Previous month" at bounding box center [120, 133] width 5 height 9
select select "8"
click at [148, 179] on div "21" at bounding box center [148, 179] width 9 height 9
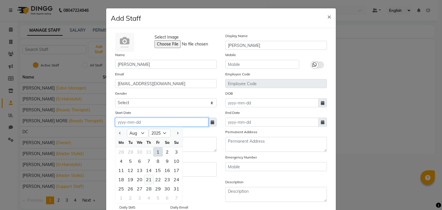
type input "[DATE]"
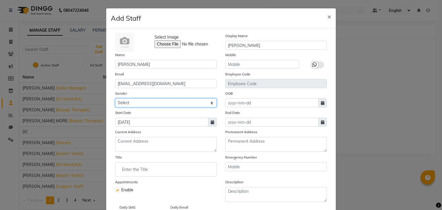
click at [149, 105] on select "Select [DEMOGRAPHIC_DATA] [DEMOGRAPHIC_DATA] Other Prefer Not To Say" at bounding box center [166, 102] width 102 height 9
select select "[DEMOGRAPHIC_DATA]"
click at [115, 99] on select "Select [DEMOGRAPHIC_DATA] [DEMOGRAPHIC_DATA] Other Prefer Not To Say" at bounding box center [166, 102] width 102 height 9
click at [156, 174] on input "Enter the Title" at bounding box center [166, 170] width 96 height 12
type input "Support Staff"
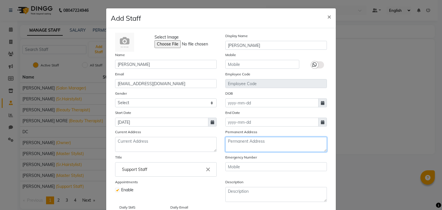
click at [245, 145] on textarea at bounding box center [276, 144] width 102 height 15
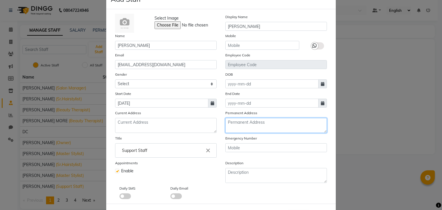
scroll to position [17, 0]
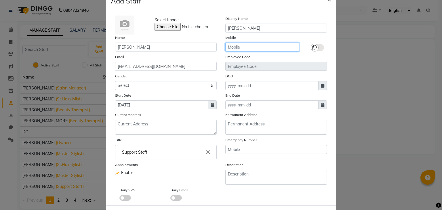
click at [238, 46] on input "text" at bounding box center [262, 47] width 74 height 9
paste input "73048 67784"
click at [240, 47] on input "73048 67784" at bounding box center [262, 47] width 74 height 9
click at [239, 46] on input "73048 67784" at bounding box center [262, 47] width 74 height 9
type input "7304867784"
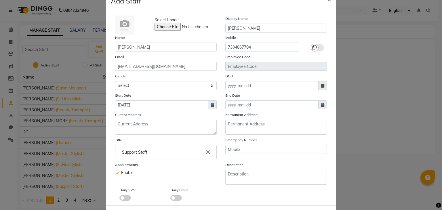
click at [312, 45] on icon at bounding box center [314, 47] width 5 height 5
click at [0, 0] on input "checkbox" at bounding box center [0, 0] width 0 height 0
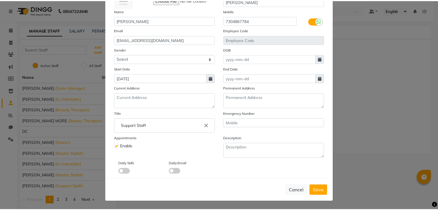
scroll to position [46, 0]
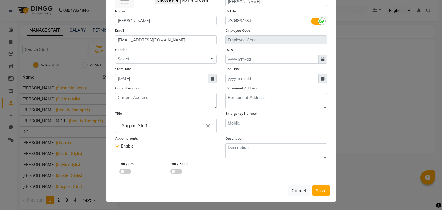
click at [121, 170] on span at bounding box center [125, 172] width 12 height 6
click at [119, 172] on input "checkbox" at bounding box center [119, 172] width 0 height 0
click at [172, 172] on span at bounding box center [176, 172] width 12 height 6
click at [170, 172] on input "checkbox" at bounding box center [170, 172] width 0 height 0
click at [325, 188] on button "Save" at bounding box center [321, 190] width 18 height 10
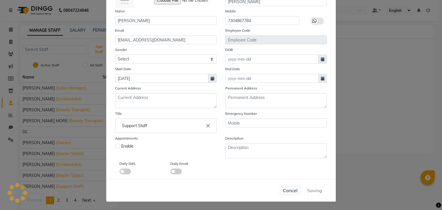
select select
checkbox input "false"
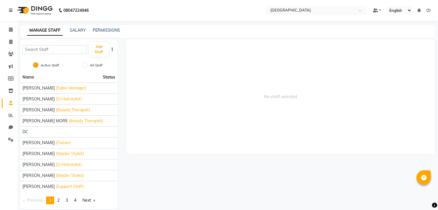
click at [230, 73] on span "No staff selected" at bounding box center [280, 96] width 309 height 115
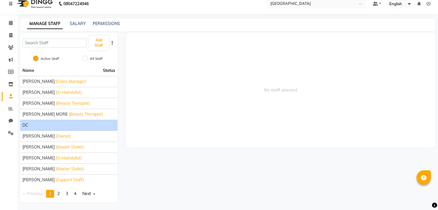
scroll to position [7, 0]
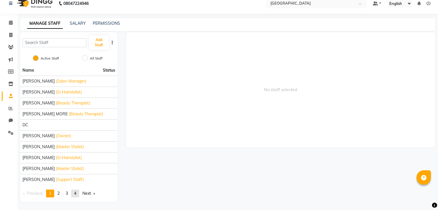
click at [76, 191] on span "4" at bounding box center [75, 193] width 2 height 5
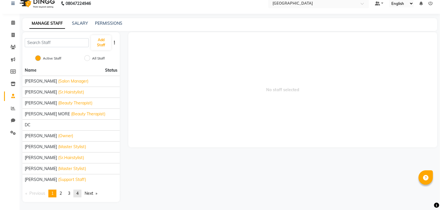
scroll to position [0, 0]
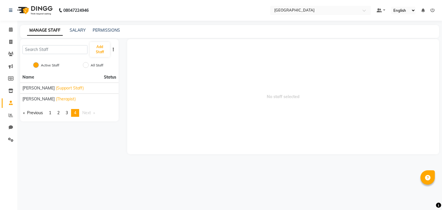
click at [71, 192] on div "08047224946 Select Location × [GEOGRAPHIC_DATA], Mira Road Default Panel My Pan…" at bounding box center [221, 105] width 442 height 210
click at [8, 100] on span at bounding box center [11, 103] width 10 height 7
click at [64, 113] on link "page 3" at bounding box center [67, 113] width 8 height 8
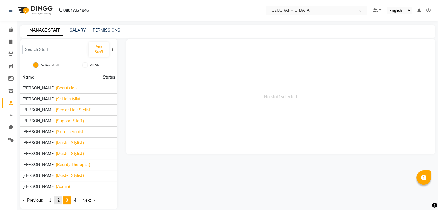
click at [59, 201] on span "2" at bounding box center [58, 200] width 2 height 5
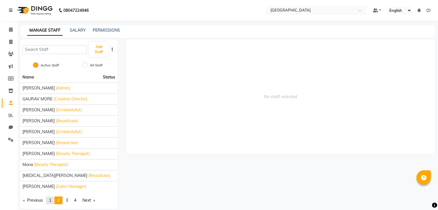
click at [51, 198] on span "1" at bounding box center [50, 200] width 2 height 5
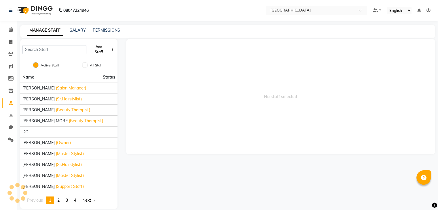
click at [102, 49] on button "Add Staff" at bounding box center [99, 49] width 20 height 15
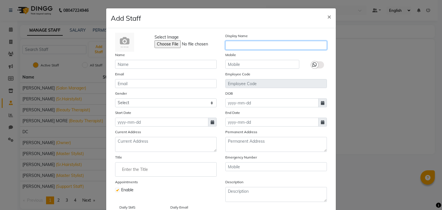
click at [244, 44] on input "text" at bounding box center [276, 45] width 102 height 9
drag, startPoint x: 240, startPoint y: 47, endPoint x: 218, endPoint y: 49, distance: 21.9
click at [218, 49] on div "Select Image Display Name [PERSON_NAME]" at bounding box center [221, 42] width 221 height 19
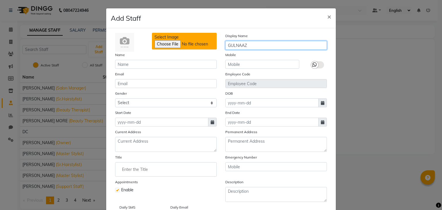
type input "GULNAAZ"
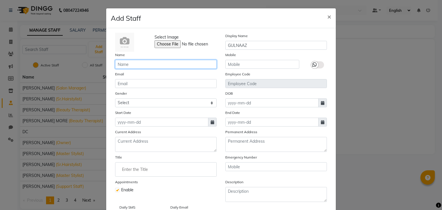
click at [131, 66] on input "text" at bounding box center [166, 64] width 102 height 9
type input "[PERSON_NAME]"
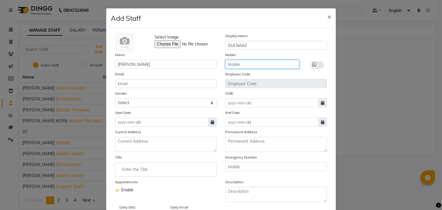
paste input "84219 52471"
click at [239, 65] on input "84219 52471" at bounding box center [262, 64] width 74 height 9
type input "8421952471"
click at [315, 65] on div at bounding box center [314, 64] width 7 height 7
click at [0, 0] on input "checkbox" at bounding box center [0, 0] width 0 height 0
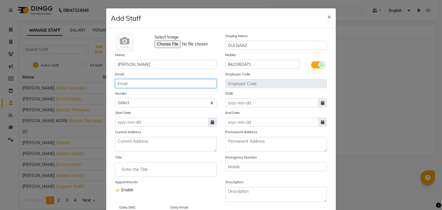
click at [121, 85] on input "email" at bounding box center [166, 83] width 102 height 9
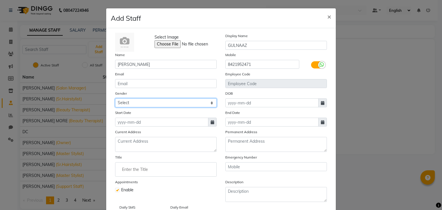
click at [155, 102] on select "Select [DEMOGRAPHIC_DATA] [DEMOGRAPHIC_DATA] Other Prefer Not To Say" at bounding box center [166, 102] width 102 height 9
select select "[DEMOGRAPHIC_DATA]"
click at [115, 99] on select "Select [DEMOGRAPHIC_DATA] [DEMOGRAPHIC_DATA] Other Prefer Not To Say" at bounding box center [166, 102] width 102 height 9
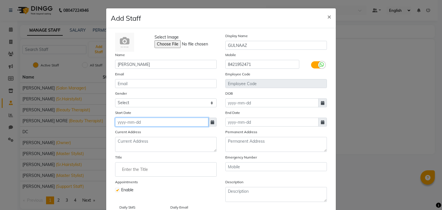
click at [163, 127] on input at bounding box center [161, 122] width 93 height 9
select select "9"
select select "2025"
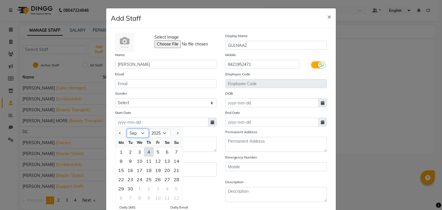
click at [132, 138] on select "Jan Feb Mar Apr May Jun [DATE] Aug Sep Oct Nov Dec" at bounding box center [138, 133] width 22 height 9
select select "7"
click at [127, 130] on select "Jan Feb Mar Apr May Jun [DATE] Aug Sep Oct Nov Dec" at bounding box center [138, 133] width 22 height 9
click at [121, 181] on div "21" at bounding box center [121, 179] width 9 height 9
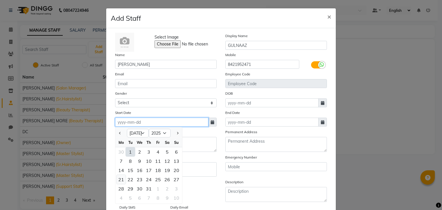
type input "[DATE]"
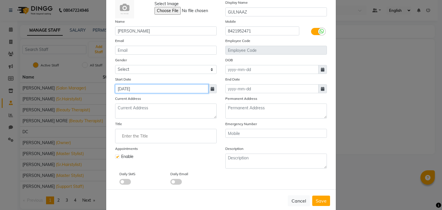
scroll to position [46, 0]
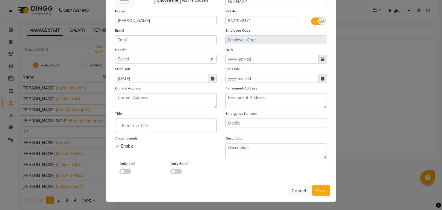
click at [125, 171] on span at bounding box center [125, 172] width 12 height 6
click at [119, 172] on input "checkbox" at bounding box center [119, 172] width 0 height 0
click at [177, 170] on span at bounding box center [176, 172] width 12 height 6
click at [170, 172] on input "checkbox" at bounding box center [170, 172] width 0 height 0
click at [131, 130] on input "Enter the Title" at bounding box center [166, 126] width 96 height 12
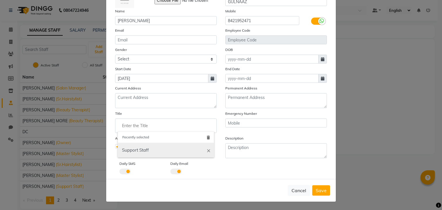
click at [134, 146] on link "Support Staff" at bounding box center [166, 150] width 96 height 15
type input "Support Staff"
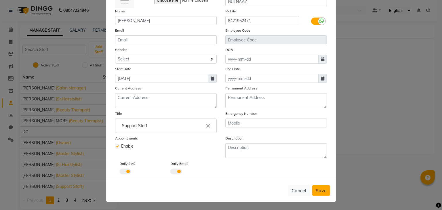
click at [320, 191] on span "Save" at bounding box center [321, 191] width 11 height 6
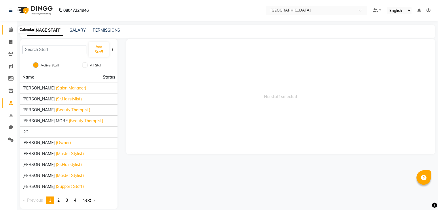
click at [14, 25] on link "Calendar" at bounding box center [9, 30] width 14 height 10
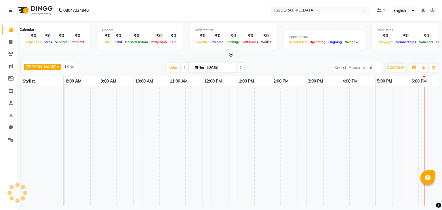
click at [12, 28] on icon at bounding box center [11, 29] width 4 height 4
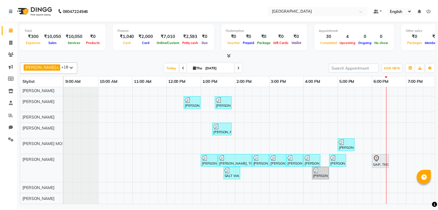
scroll to position [198, 0]
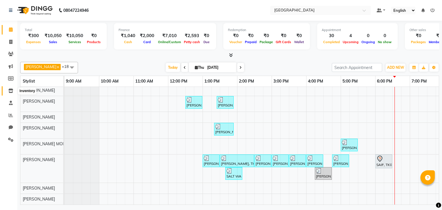
click at [10, 90] on icon at bounding box center [10, 91] width 5 height 4
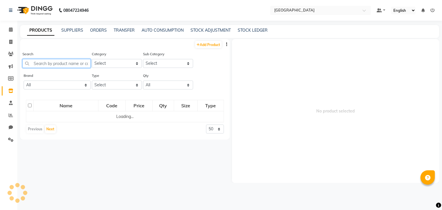
click at [58, 66] on input "text" at bounding box center [56, 63] width 68 height 9
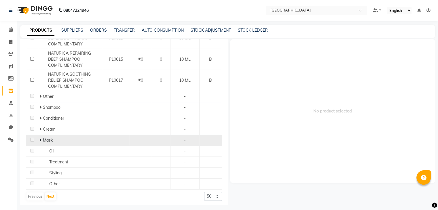
scroll to position [187, 0]
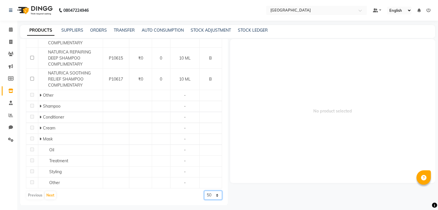
click at [204, 195] on select "50 100 500" at bounding box center [213, 195] width 18 height 9
click at [204, 191] on select "50 100 500" at bounding box center [213, 195] width 18 height 9
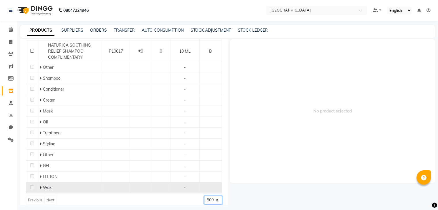
scroll to position [220, 0]
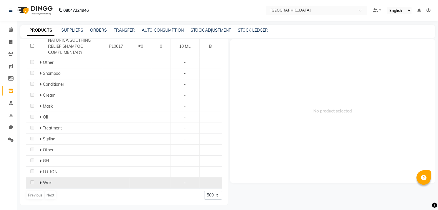
click at [41, 182] on icon at bounding box center [40, 183] width 2 height 4
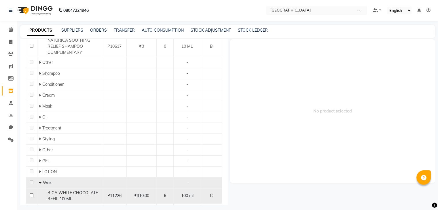
click at [64, 199] on span "RICA WHITE CHOCOLATE REFIL 100ML" at bounding box center [73, 195] width 50 height 11
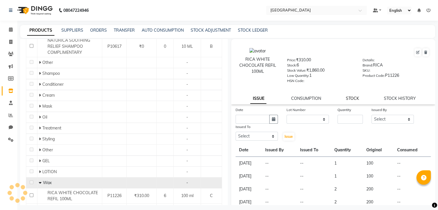
click at [350, 99] on link "STOCK" at bounding box center [352, 98] width 13 height 5
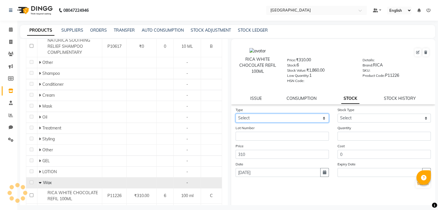
click at [284, 118] on select "Select In Out" at bounding box center [282, 118] width 93 height 9
click at [236, 116] on select "Select In Out" at bounding box center [282, 118] width 93 height 9
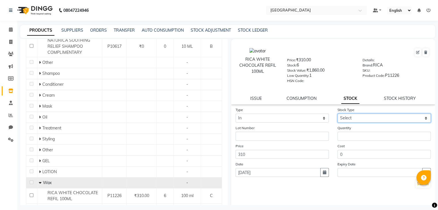
drag, startPoint x: 358, startPoint y: 119, endPoint x: 357, endPoint y: 122, distance: 3.7
click at [358, 119] on select "Select New Stock Adjustment Return Other" at bounding box center [383, 118] width 93 height 9
click at [337, 116] on select "Select New Stock Adjustment Return Other" at bounding box center [383, 118] width 93 height 9
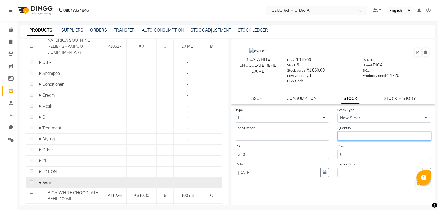
click at [350, 137] on input "number" at bounding box center [383, 136] width 93 height 9
click at [415, 185] on button "Submit" at bounding box center [422, 184] width 15 height 8
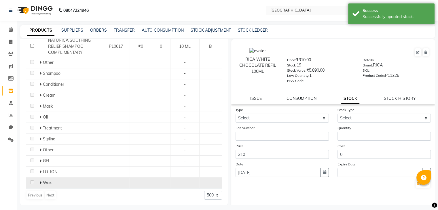
click at [42, 180] on span at bounding box center [40, 182] width 3 height 5
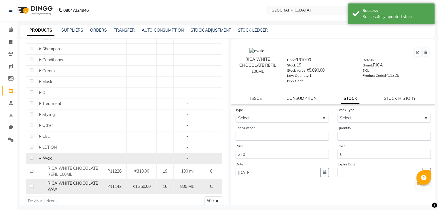
scroll to position [250, 0]
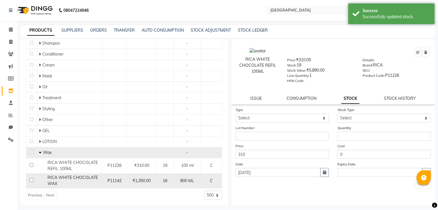
click at [75, 179] on span "RICA WHITE CHOCOLATE WAX" at bounding box center [73, 180] width 50 height 11
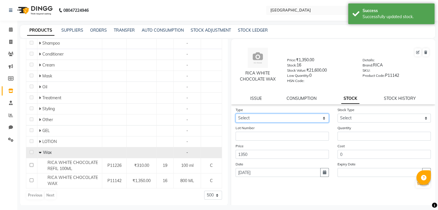
click at [318, 121] on select "Select In Out" at bounding box center [282, 118] width 93 height 9
click at [236, 116] on select "Select In Out" at bounding box center [282, 118] width 93 height 9
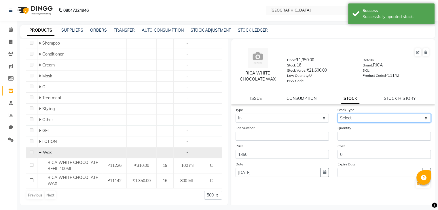
click at [371, 121] on select "Select New Stock Adjustment Return Other" at bounding box center [383, 118] width 93 height 9
click at [337, 116] on select "Select New Stock Adjustment Return Other" at bounding box center [383, 118] width 93 height 9
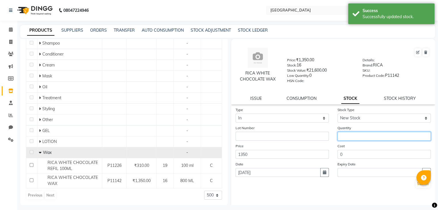
click at [358, 137] on input "number" at bounding box center [383, 136] width 93 height 9
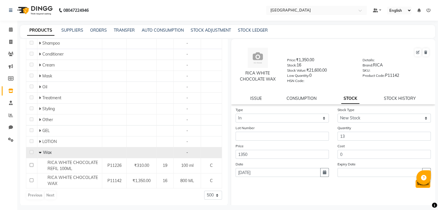
click at [419, 188] on button "Submit" at bounding box center [422, 184] width 15 height 8
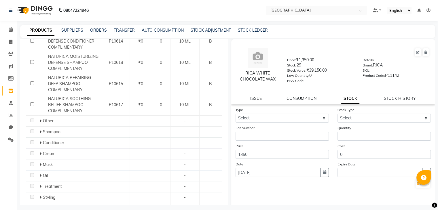
scroll to position [18, 0]
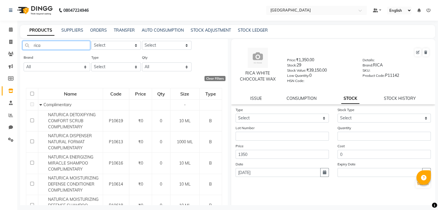
click at [50, 44] on input "rica" at bounding box center [56, 45] width 68 height 9
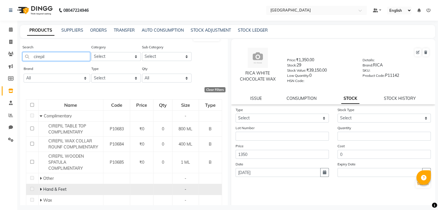
scroll to position [19, 0]
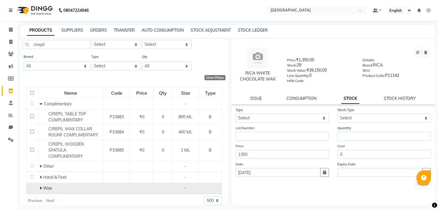
click at [43, 186] on span "Wax" at bounding box center [47, 188] width 9 height 5
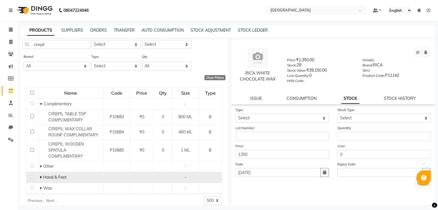
scroll to position [4, 0]
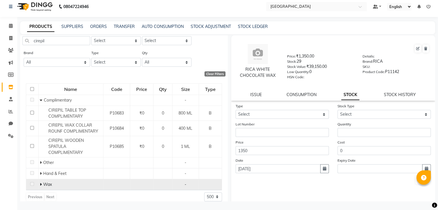
click at [40, 183] on icon at bounding box center [41, 185] width 2 height 4
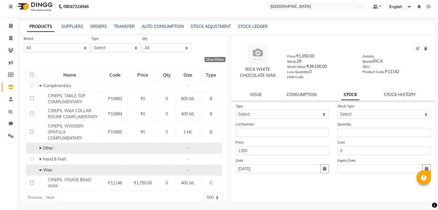
scroll to position [34, 0]
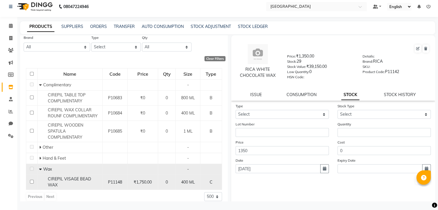
click at [88, 176] on span "CIREPIL VISAGE BEAD WAX" at bounding box center [69, 181] width 43 height 11
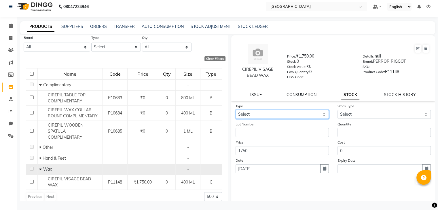
click at [306, 119] on select "Select In Out" at bounding box center [282, 114] width 93 height 9
click at [236, 112] on select "Select In Out" at bounding box center [282, 114] width 93 height 9
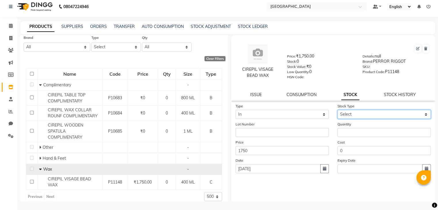
click at [354, 114] on select "Select New Stock Adjustment Return Other" at bounding box center [383, 114] width 93 height 9
click at [337, 112] on select "Select New Stock Adjustment Return Other" at bounding box center [383, 114] width 93 height 9
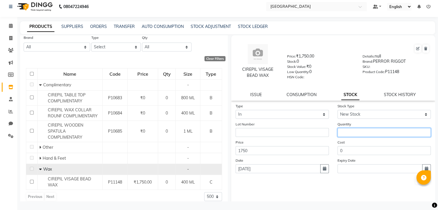
click at [346, 132] on input "number" at bounding box center [383, 132] width 93 height 9
click at [416, 182] on button "Submit" at bounding box center [422, 180] width 15 height 8
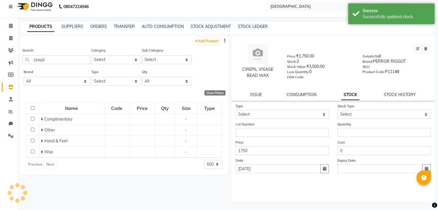
scroll to position [0, 0]
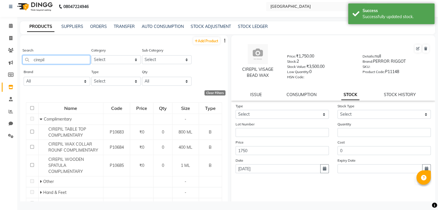
click at [43, 57] on input "cirepil" at bounding box center [56, 59] width 68 height 9
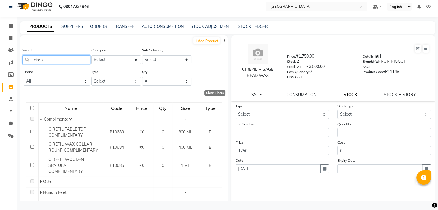
click at [43, 57] on input "cirepil" at bounding box center [56, 59] width 68 height 9
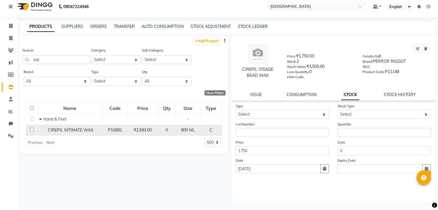
click at [91, 131] on span "CIREPIL INTIMATE WAX" at bounding box center [70, 130] width 45 height 5
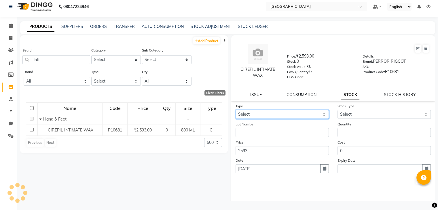
click at [299, 117] on select "Select In Out" at bounding box center [282, 114] width 93 height 9
click at [236, 112] on select "Select In Out" at bounding box center [282, 114] width 93 height 9
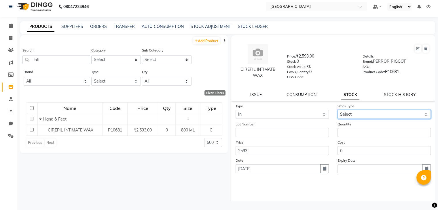
click at [344, 118] on select "Select New Stock Adjustment Return Other" at bounding box center [383, 114] width 93 height 9
click at [337, 112] on select "Select New Stock Adjustment Return Other" at bounding box center [383, 114] width 93 height 9
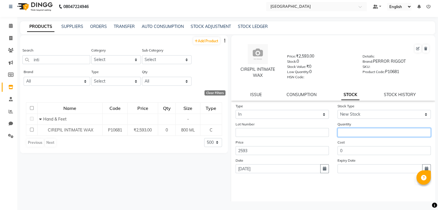
click at [343, 131] on input "number" at bounding box center [383, 132] width 93 height 9
click at [415, 184] on button "Submit" at bounding box center [422, 180] width 15 height 8
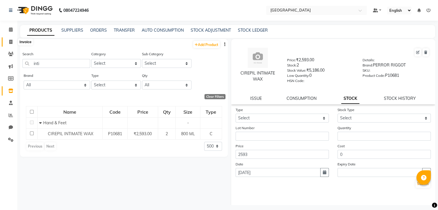
click at [10, 44] on icon at bounding box center [10, 42] width 3 height 4
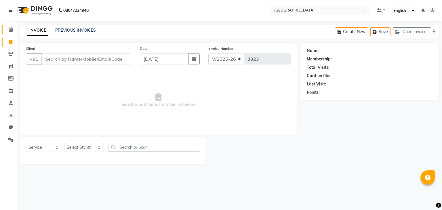
click at [7, 25] on link "Calendar" at bounding box center [9, 30] width 14 height 10
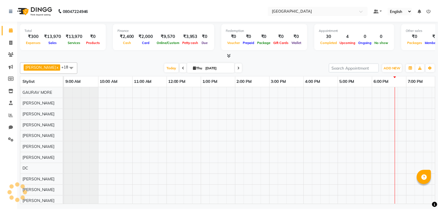
scroll to position [0, 109]
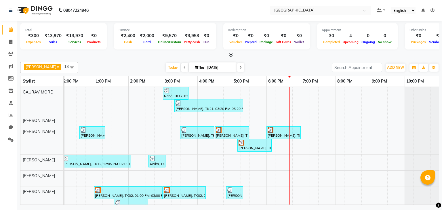
drag, startPoint x: 10, startPoint y: 97, endPoint x: 7, endPoint y: 95, distance: 3.4
click at [10, 97] on li "Staff" at bounding box center [8, 103] width 17 height 12
click at [7, 95] on link "Inventory" at bounding box center [9, 91] width 14 height 10
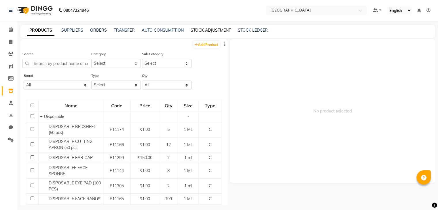
click at [202, 33] on link "STOCK ADJUSTMENT" at bounding box center [211, 30] width 40 height 5
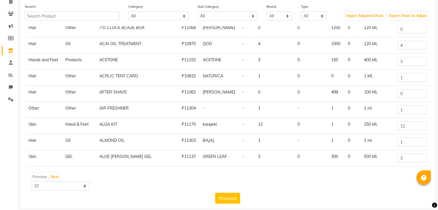
scroll to position [48, 0]
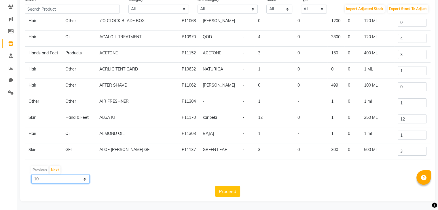
click at [53, 175] on select "10 50 100" at bounding box center [60, 179] width 58 height 9
click at [31, 175] on select "10 50 100" at bounding box center [60, 179] width 58 height 9
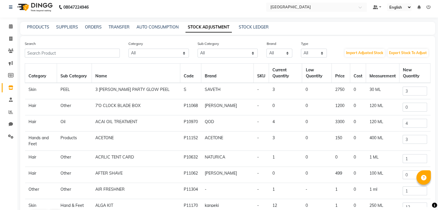
scroll to position [0, 0]
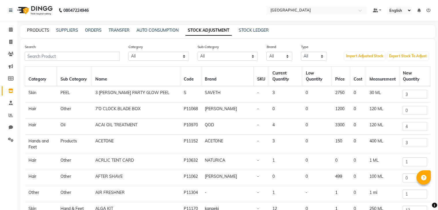
click at [37, 29] on link "PRODUCTS" at bounding box center [38, 30] width 22 height 5
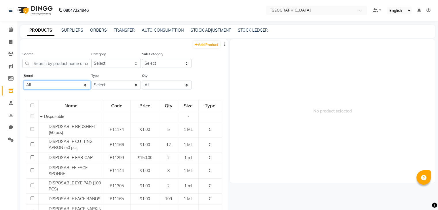
click at [79, 85] on select "All Acetone Alu Foil [PERSON_NAME]'s Bajaj Beauty Biosoft Bluesky Bombini Bp Bp…" at bounding box center [57, 85] width 67 height 9
click at [24, 81] on select "All Acetone Alu Foil [PERSON_NAME]'s Bajaj Beauty Biosoft Bluesky Bombini Bp Bp…" at bounding box center [57, 85] width 67 height 9
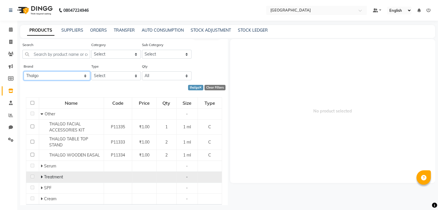
scroll to position [26, 0]
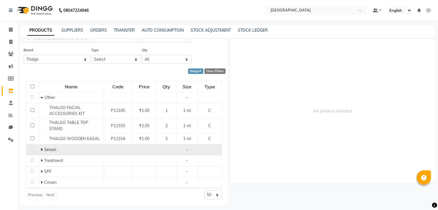
click at [43, 150] on span at bounding box center [42, 149] width 3 height 5
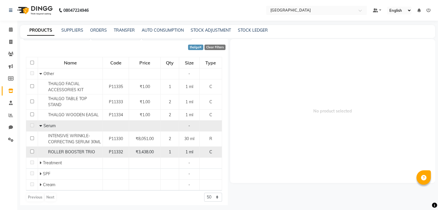
scroll to position [52, 0]
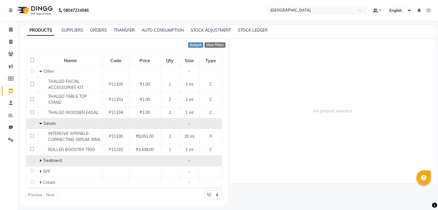
click at [40, 160] on icon at bounding box center [40, 161] width 2 height 4
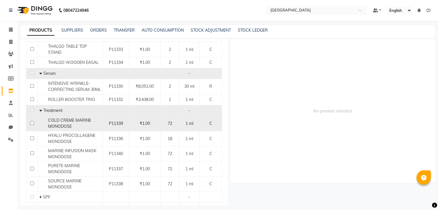
scroll to position [109, 0]
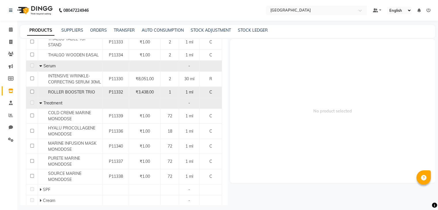
click at [64, 90] on span "ROLLER BOOSTER TRIO" at bounding box center [71, 92] width 47 height 5
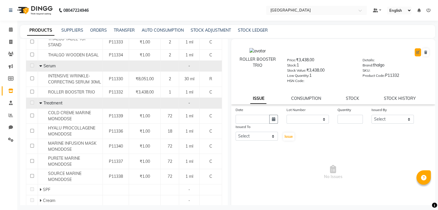
click at [415, 55] on button at bounding box center [418, 52] width 6 height 8
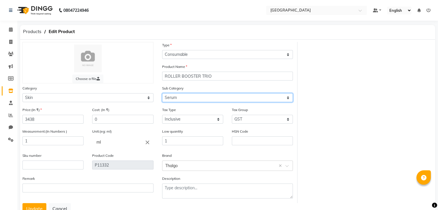
click at [182, 98] on select "Select Cleanser Facial Moisturiser Serum Toner Sun Care Masks Lip Care Eye Care…" at bounding box center [227, 97] width 131 height 9
click at [162, 94] on select "Select Cleanser Facial Moisturiser Serum Toner Sun Care Masks Lip Care Eye Care…" at bounding box center [227, 97] width 131 height 9
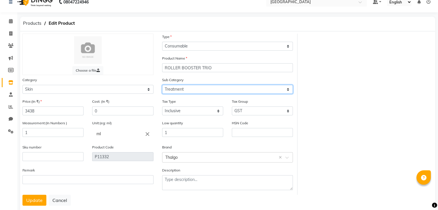
scroll to position [23, 0]
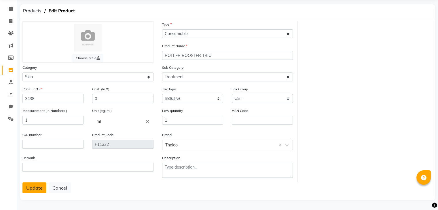
click at [27, 187] on button "Update" at bounding box center [34, 188] width 24 height 11
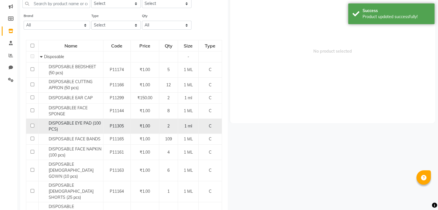
scroll to position [4, 0]
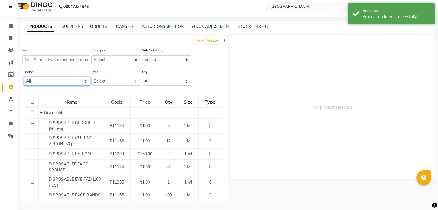
click at [42, 83] on select "All Acetone Alu Foil [PERSON_NAME]'s Bajaj Beauty Biosoft Bluesky Bombini Bp Bp…" at bounding box center [57, 81] width 67 height 9
click at [24, 77] on select "All Acetone Alu Foil [PERSON_NAME]'s Bajaj Beauty Biosoft Bluesky Bombini Bp Bp…" at bounding box center [57, 81] width 67 height 9
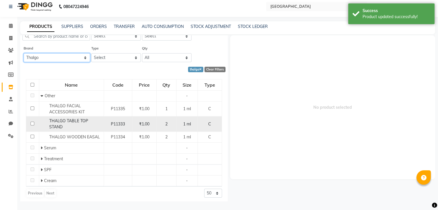
scroll to position [26, 0]
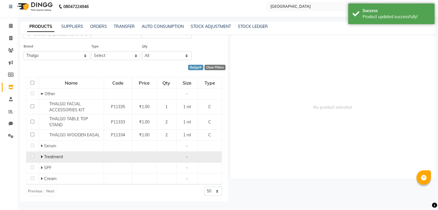
click at [41, 156] on icon at bounding box center [42, 157] width 2 height 4
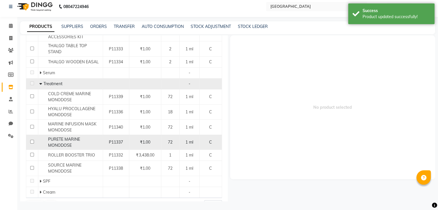
scroll to position [112, 0]
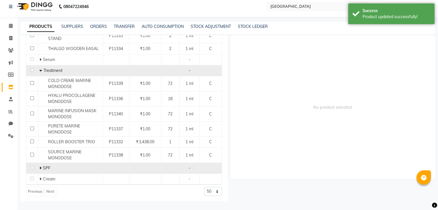
click at [40, 166] on icon at bounding box center [40, 168] width 2 height 4
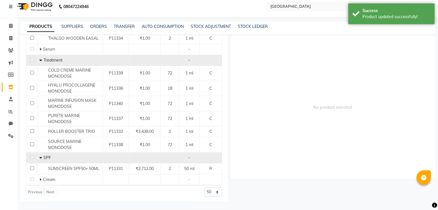
scroll to position [123, 0]
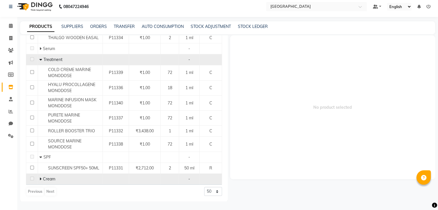
click at [39, 178] on icon at bounding box center [40, 179] width 2 height 4
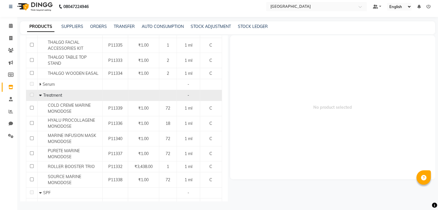
scroll to position [38, 0]
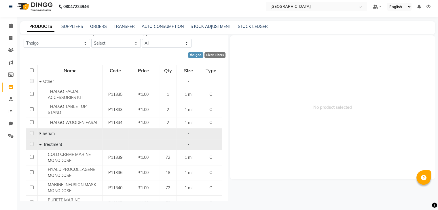
click at [40, 131] on span at bounding box center [40, 133] width 2 height 5
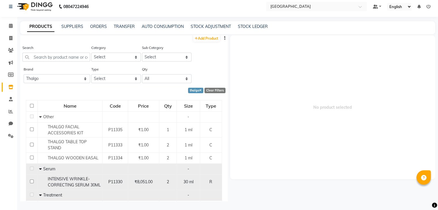
scroll to position [0, 0]
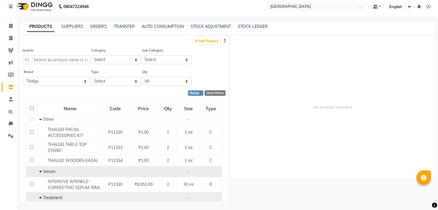
click at [199, 94] on icon at bounding box center [200, 93] width 2 height 3
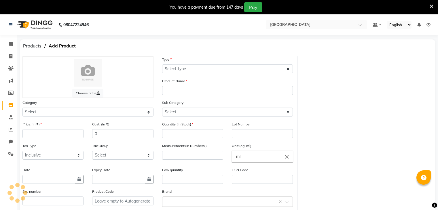
select select "true"
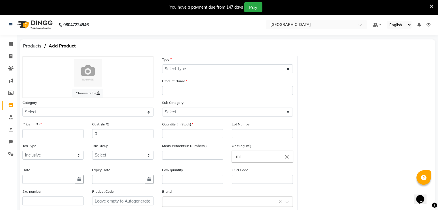
click at [432, 4] on icon at bounding box center [432, 6] width 4 height 5
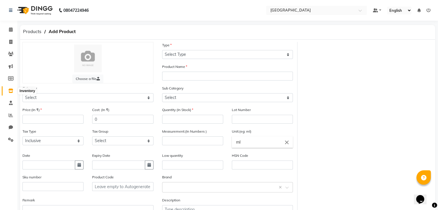
click at [10, 88] on span at bounding box center [11, 91] width 10 height 7
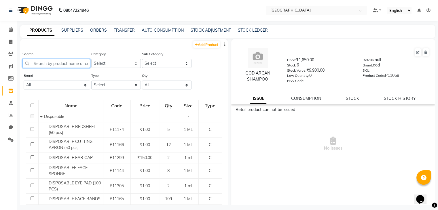
click at [55, 64] on input "text" at bounding box center [56, 63] width 68 height 9
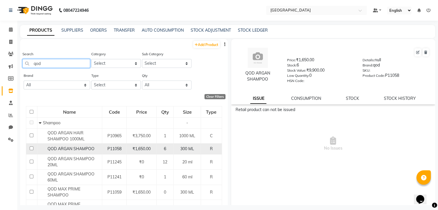
type input "qod"
click at [90, 151] on span "QOD ARGAN SHAMPOO" at bounding box center [71, 148] width 47 height 5
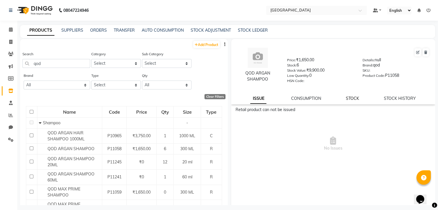
click at [348, 101] on link "STOCK" at bounding box center [352, 98] width 13 height 5
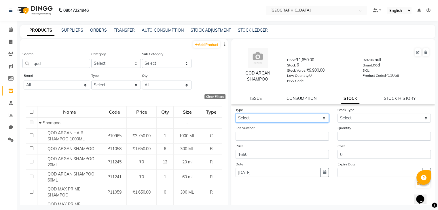
click at [278, 118] on select "Select In Out" at bounding box center [282, 118] width 93 height 9
select select "out"
click at [236, 116] on select "Select In Out" at bounding box center [282, 118] width 93 height 9
select select
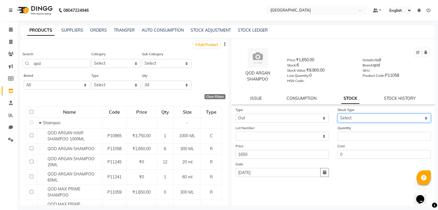
click at [348, 119] on select "Select Internal Use Damaged Expired Adjustment Return Other" at bounding box center [383, 118] width 93 height 9
select select "adjustment"
click at [337, 116] on select "Select Internal Use Damaged Expired Adjustment Return Other" at bounding box center [383, 118] width 93 height 9
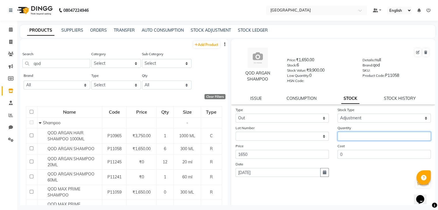
click at [348, 136] on input "number" at bounding box center [383, 136] width 93 height 9
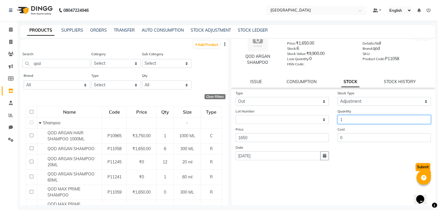
type input "1"
click at [415, 168] on button "Submit" at bounding box center [422, 167] width 15 height 8
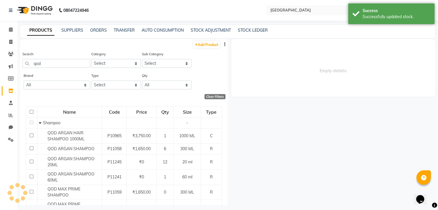
scroll to position [0, 0]
select select
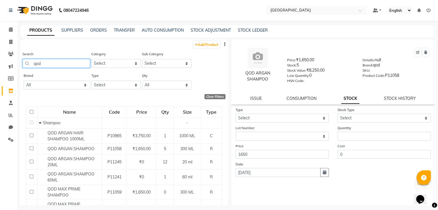
click at [48, 66] on input "qod" at bounding box center [56, 63] width 68 height 9
type input "HYDRATING"
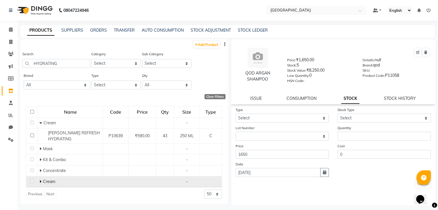
click at [41, 182] on icon at bounding box center [40, 182] width 2 height 4
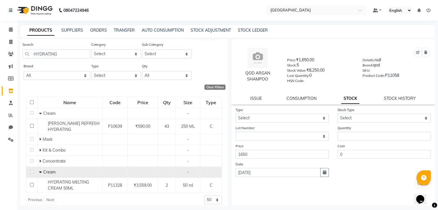
scroll to position [15, 0]
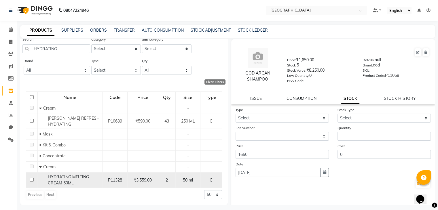
click at [69, 179] on span "HYDRATING MELTING CREAM 50ML" at bounding box center [68, 179] width 41 height 11
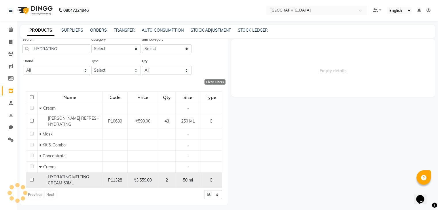
select select
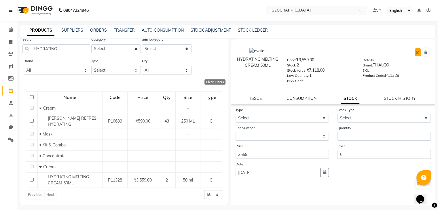
click at [416, 52] on icon at bounding box center [417, 52] width 3 height 3
select select "C"
select select "1482201150"
select select "true"
select select "3631"
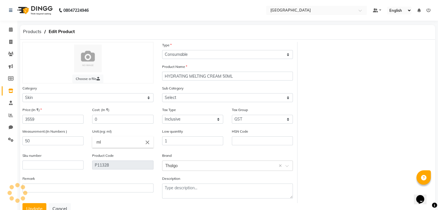
select select "1482201182"
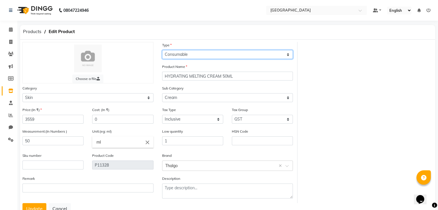
click at [187, 55] on select "Select Type Both Retail Consumable" at bounding box center [227, 54] width 131 height 9
select select "R"
click at [162, 50] on select "Select Type Both Retail Consumable" at bounding box center [227, 54] width 131 height 9
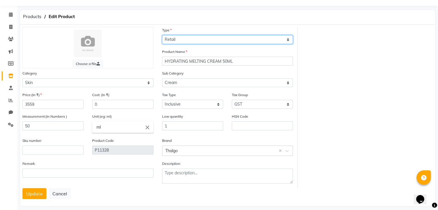
scroll to position [23, 0]
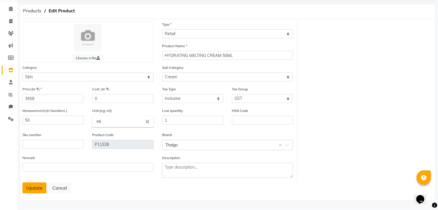
click at [34, 186] on button "Update" at bounding box center [34, 188] width 24 height 11
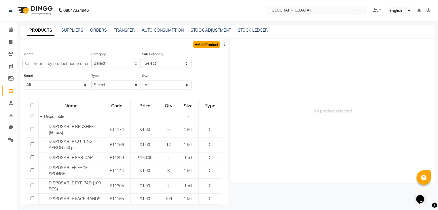
click at [202, 45] on link "Add Product" at bounding box center [206, 44] width 26 height 7
select select "true"
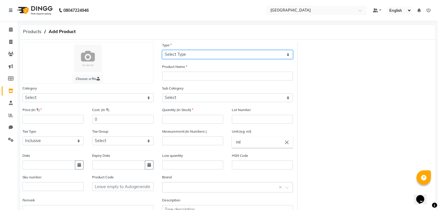
click at [195, 58] on select "Select Type Both Retail Consumable" at bounding box center [227, 54] width 131 height 9
select select "C"
click at [162, 50] on select "Select Type Both Retail Consumable" at bounding box center [227, 54] width 131 height 9
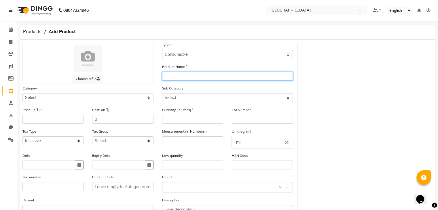
click at [172, 77] on input "text" at bounding box center [227, 76] width 131 height 9
type input "ROLLER BOOSTER TRIO"
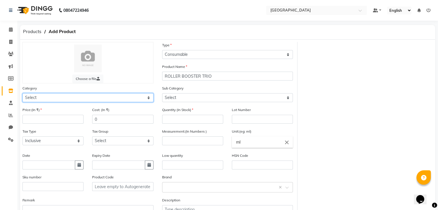
click at [92, 97] on select "Select Hair Skin Makeup Personal Care Appliances [PERSON_NAME] Waxing Disposabl…" at bounding box center [87, 97] width 131 height 9
select select "1482201150"
click at [22, 94] on select "Select Hair Skin Makeup Personal Care Appliances [PERSON_NAME] Waxing Disposabl…" at bounding box center [87, 97] width 131 height 9
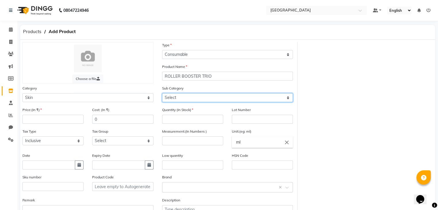
click at [183, 96] on select "Select Cleanser Facial Moisturiser Serum Toner Sun Care Masks Lip Care Eye Care…" at bounding box center [227, 97] width 131 height 9
click at [181, 99] on select "Select Cleanser Facial Moisturiser Serum Toner Sun Care Masks Lip Care Eye Care…" at bounding box center [227, 97] width 131 height 9
select select "1482201154"
click at [162, 94] on select "Select Cleanser Facial Moisturiser Serum Toner Sun Care Masks Lip Care Eye Care…" at bounding box center [227, 97] width 131 height 9
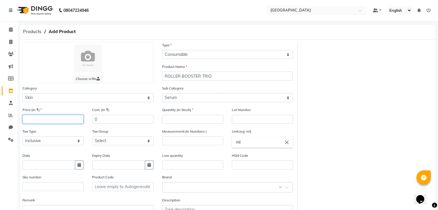
click at [60, 118] on input "number" at bounding box center [52, 119] width 61 height 9
type input "1"
type input "3438"
click at [192, 121] on input "number" at bounding box center [192, 119] width 61 height 9
type input "1"
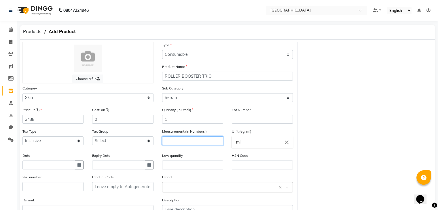
click at [164, 144] on input "number" at bounding box center [192, 140] width 61 height 9
type input "1"
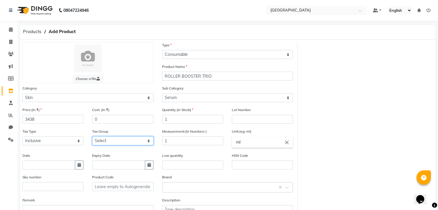
click at [132, 141] on select "Select GST" at bounding box center [122, 140] width 61 height 9
select select "3631"
click at [92, 138] on select "Select GST" at bounding box center [122, 140] width 61 height 9
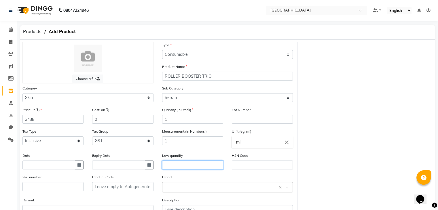
click at [170, 166] on input "text" at bounding box center [192, 165] width 61 height 9
type input "1"
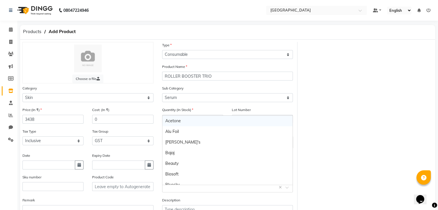
click at [199, 190] on input "text" at bounding box center [221, 187] width 113 height 6
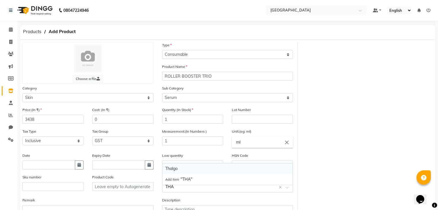
type input "THAL"
click at [179, 171] on div "Thalgo" at bounding box center [227, 169] width 130 height 11
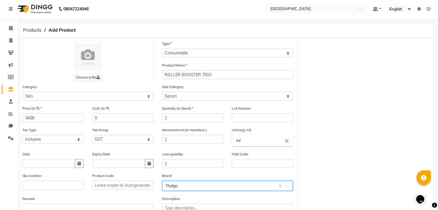
scroll to position [45, 0]
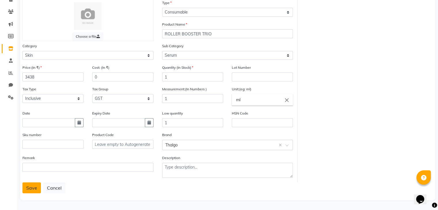
click at [30, 193] on button "Save" at bounding box center [31, 188] width 18 height 11
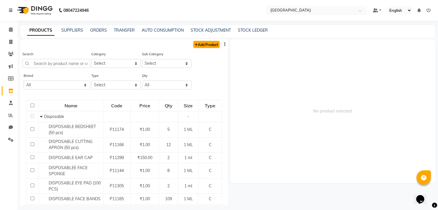
click at [198, 48] on link "Add Product" at bounding box center [206, 44] width 26 height 7
select select "true"
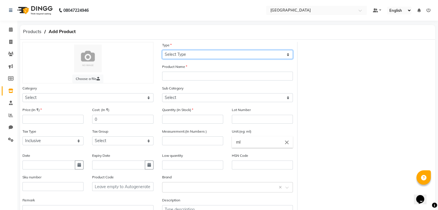
click at [202, 52] on select "Select Type Both Retail Consumable" at bounding box center [227, 54] width 131 height 9
select select "C"
click at [162, 50] on select "Select Type Both Retail Consumable" at bounding box center [227, 54] width 131 height 9
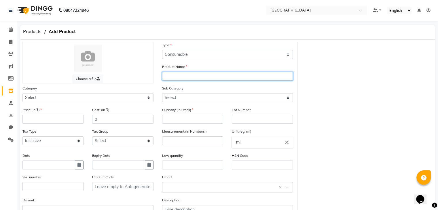
click at [175, 73] on input "text" at bounding box center [227, 76] width 131 height 9
type input "THALGO TABLE TOP STAND"
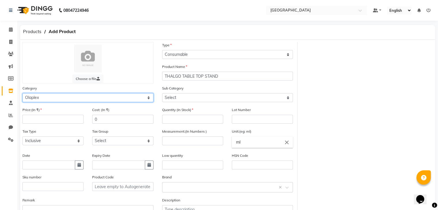
click at [69, 97] on select "Select Hair Skin Makeup Personal Care Appliances [PERSON_NAME] Waxing Disposabl…" at bounding box center [87, 97] width 131 height 9
select select "1482201000"
click at [22, 94] on select "Select Hair Skin Makeup Personal Care Appliances [PERSON_NAME] Waxing Disposabl…" at bounding box center [87, 97] width 131 height 9
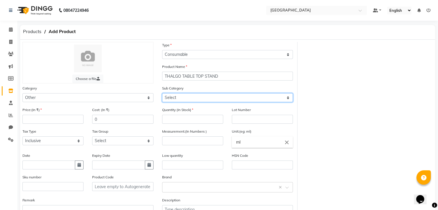
click at [205, 100] on select "Select Houskeeping Disposable Complimentary Other" at bounding box center [227, 97] width 131 height 9
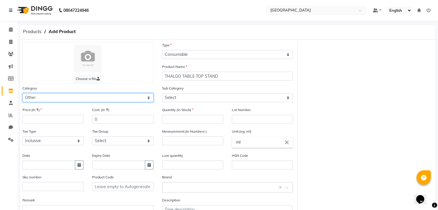
click at [101, 99] on select "Select Hair Skin Makeup Personal Care Appliances [PERSON_NAME] Waxing Disposabl…" at bounding box center [87, 97] width 131 height 9
click at [22, 94] on select "Select Hair Skin Makeup Personal Care Appliances [PERSON_NAME] Waxing Disposabl…" at bounding box center [87, 97] width 131 height 9
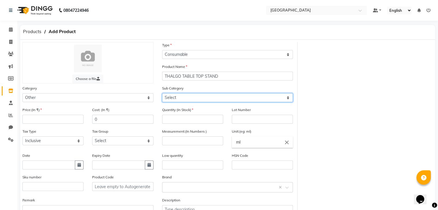
click at [203, 95] on select "Select Houskeeping Disposable Complimentary Other" at bounding box center [227, 97] width 131 height 9
select select "1482201002"
click at [162, 94] on select "Select Houskeeping Disposable Complimentary Other" at bounding box center [227, 97] width 131 height 9
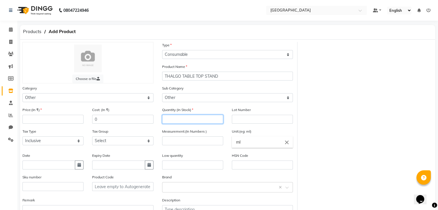
click at [179, 120] on input "number" at bounding box center [192, 119] width 61 height 9
type input "1"
type input "2"
click at [58, 121] on input "number" at bounding box center [52, 119] width 61 height 9
type input "1"
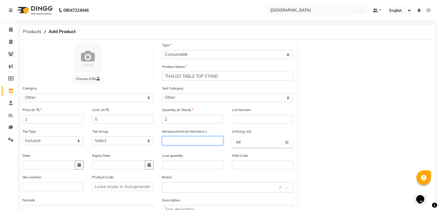
click at [180, 145] on input "number" at bounding box center [192, 140] width 61 height 9
type input "1"
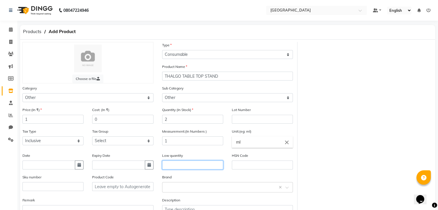
click at [173, 170] on input "text" at bounding box center [192, 165] width 61 height 9
type input "2"
type input "1"
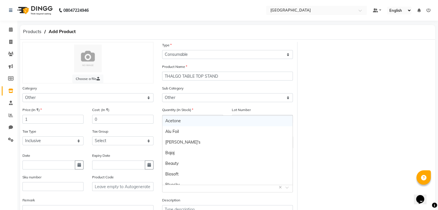
click at [187, 186] on input "text" at bounding box center [221, 187] width 113 height 6
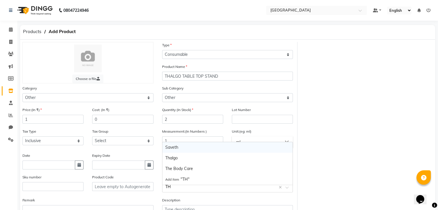
type input "THA"
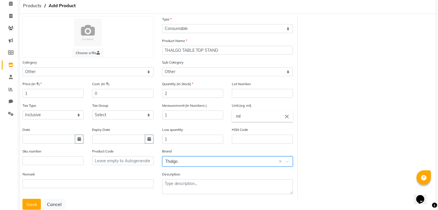
scroll to position [45, 0]
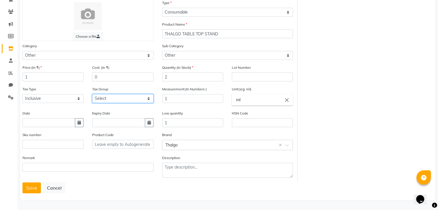
drag, startPoint x: 97, startPoint y: 96, endPoint x: 94, endPoint y: 100, distance: 5.1
click at [97, 96] on select "Select GST" at bounding box center [122, 98] width 61 height 9
select select "3631"
click at [92, 94] on select "Select GST" at bounding box center [122, 98] width 61 height 9
click at [25, 189] on button "Save" at bounding box center [31, 188] width 18 height 11
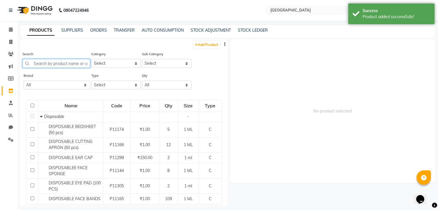
click at [41, 65] on input "text" at bounding box center [56, 63] width 68 height 9
click at [202, 47] on link "Add Product" at bounding box center [206, 44] width 26 height 7
select select "true"
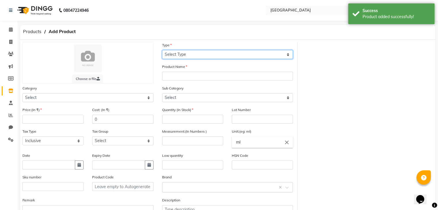
click at [191, 56] on select "Select Type Both Retail Consumable" at bounding box center [227, 54] width 131 height 9
select select "C"
click at [162, 50] on select "Select Type Both Retail Consumable" at bounding box center [227, 54] width 131 height 9
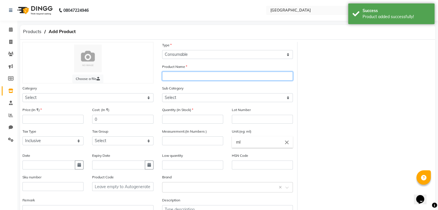
click at [173, 81] on input "text" at bounding box center [227, 76] width 131 height 9
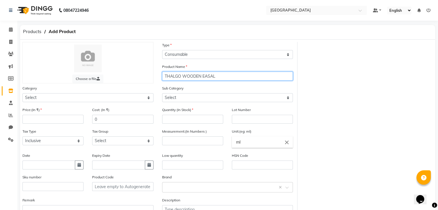
type input "THALGO WOODEN EASAL"
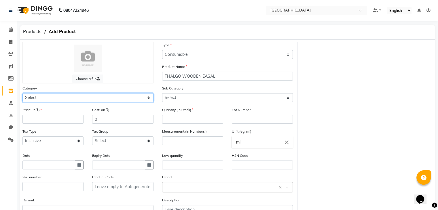
click at [96, 97] on select "Select Hair Skin Makeup Personal Care Appliances [PERSON_NAME] Waxing Disposabl…" at bounding box center [87, 97] width 131 height 9
select select "1482201000"
click at [22, 94] on select "Select Hair Skin Makeup Personal Care Appliances [PERSON_NAME] Waxing Disposabl…" at bounding box center [87, 97] width 131 height 9
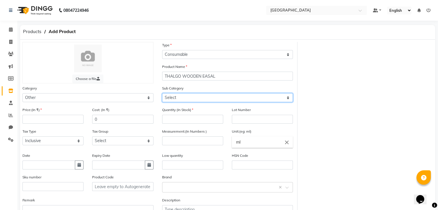
drag, startPoint x: 186, startPoint y: 98, endPoint x: 180, endPoint y: 98, distance: 5.5
click at [186, 98] on select "Select Houskeeping Disposable Complimentary Other" at bounding box center [227, 97] width 131 height 9
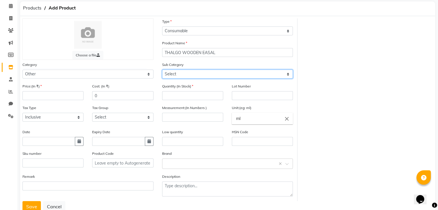
scroll to position [45, 0]
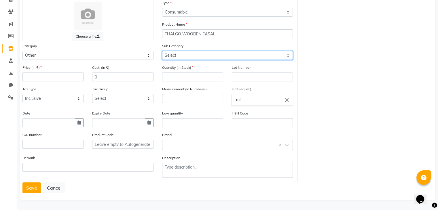
click at [186, 51] on select "Select Houskeeping Disposable Complimentary Other" at bounding box center [227, 55] width 131 height 9
select select "1482201002"
click at [162, 51] on select "Select Houskeeping Disposable Complimentary Other" at bounding box center [227, 55] width 131 height 9
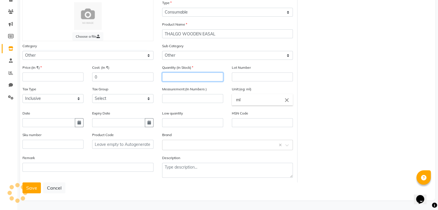
click at [176, 76] on input "number" at bounding box center [192, 77] width 61 height 9
type input "1"
type input "2"
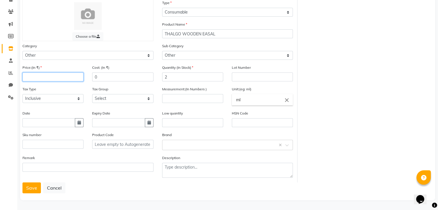
click at [39, 74] on input "number" at bounding box center [52, 77] width 61 height 9
type input "1"
click at [151, 102] on select "Select GST" at bounding box center [122, 98] width 61 height 9
select select "3631"
click at [92, 94] on select "Select GST" at bounding box center [122, 98] width 61 height 9
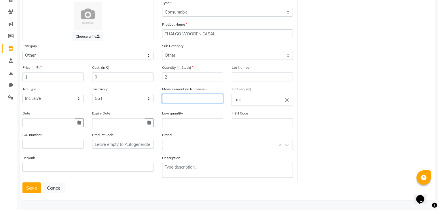
click at [190, 99] on input "number" at bounding box center [192, 98] width 61 height 9
type input "1"
click at [171, 145] on input "text" at bounding box center [221, 145] width 113 height 6
type input "THAL"
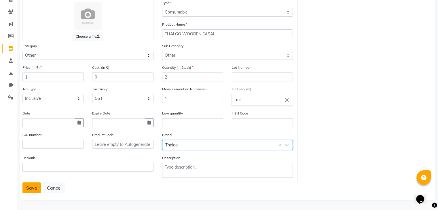
click at [33, 190] on button "Save" at bounding box center [31, 188] width 18 height 11
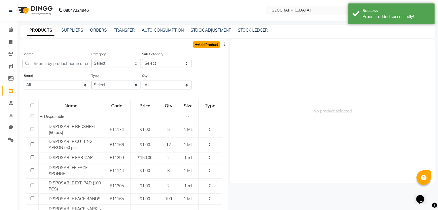
click at [198, 46] on link "Add Product" at bounding box center [206, 44] width 26 height 7
select select "true"
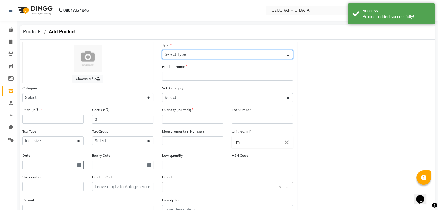
click at [190, 59] on select "Select Type Both Retail Consumable" at bounding box center [227, 54] width 131 height 9
select select "C"
click at [162, 50] on select "Select Type Both Retail Consumable" at bounding box center [227, 54] width 131 height 9
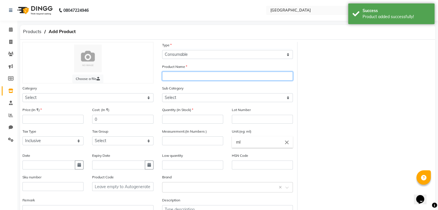
click at [176, 77] on input "text" at bounding box center [227, 76] width 131 height 9
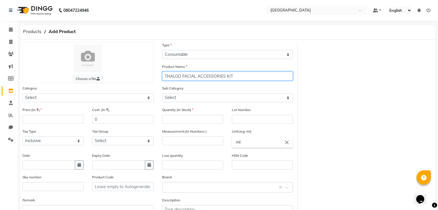
type input "THALGO FACIAL ACCESSORIES KIT"
click at [85, 105] on div "Category Select Hair Skin Makeup Personal Care Appliances Beard Waxing Disposab…" at bounding box center [88, 96] width 140 height 22
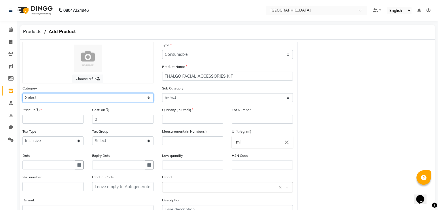
click at [86, 100] on select "Select Hair Skin Makeup Personal Care Appliances [PERSON_NAME] Waxing Disposabl…" at bounding box center [87, 97] width 131 height 9
select select "1482201000"
click at [22, 94] on select "Select Hair Skin Makeup Personal Care Appliances [PERSON_NAME] Waxing Disposabl…" at bounding box center [87, 97] width 131 height 9
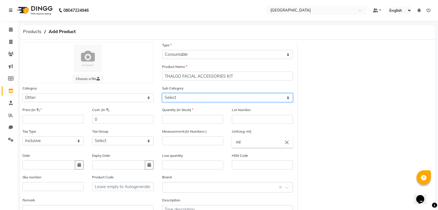
select select "1482201002"
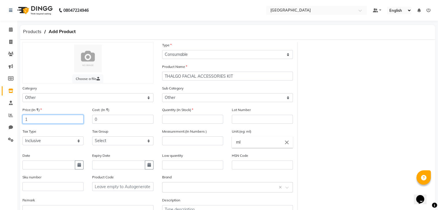
type input "1"
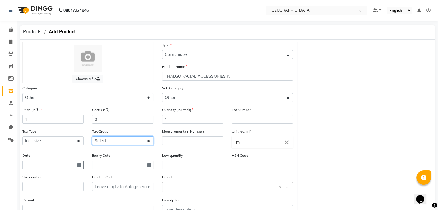
select select "3631"
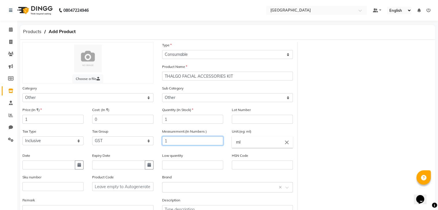
type input "1"
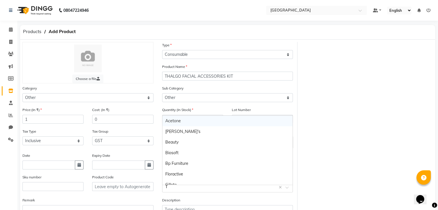
type input "TH"
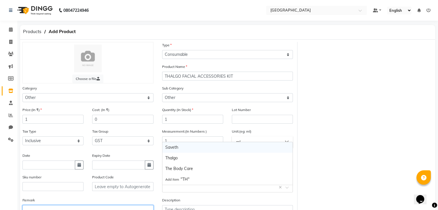
scroll to position [5, 0]
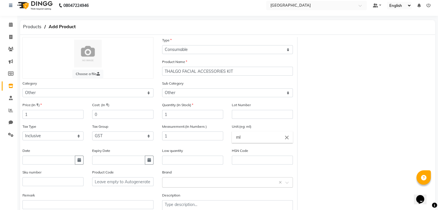
click at [214, 181] on input "text" at bounding box center [221, 182] width 113 height 6
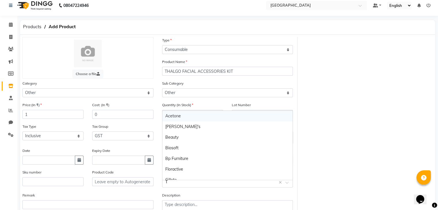
type input "TH"
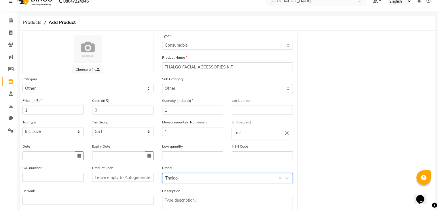
scroll to position [45, 0]
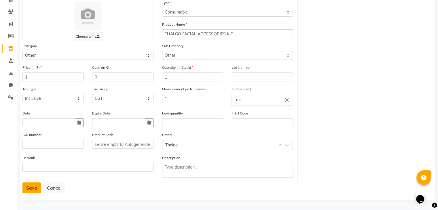
click at [25, 187] on button "Save" at bounding box center [31, 188] width 18 height 11
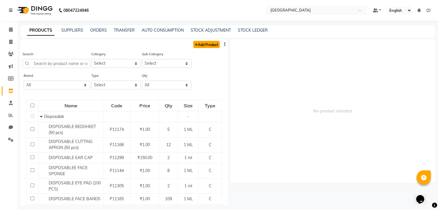
click at [209, 48] on link "Add Product" at bounding box center [206, 44] width 26 height 7
select select "true"
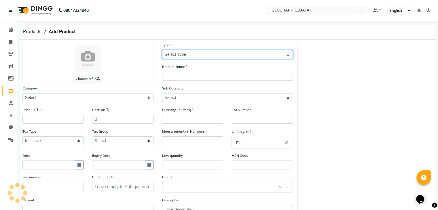
click at [202, 52] on select "Select Type Both Retail Consumable" at bounding box center [227, 54] width 131 height 9
select select "C"
click at [162, 50] on select "Select Type Both Retail Consumable" at bounding box center [227, 54] width 131 height 9
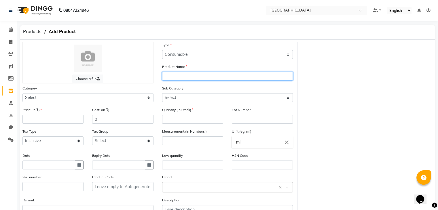
click at [181, 78] on input "text" at bounding box center [227, 76] width 131 height 9
type input "COLD CREME MARINE MONODOSE"
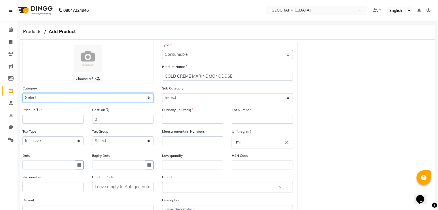
click at [68, 99] on select "Select Hair Skin Makeup Personal Care Appliances [PERSON_NAME] Waxing Disposabl…" at bounding box center [87, 97] width 131 height 9
select select "1482201150"
click at [22, 94] on select "Select Hair Skin Makeup Personal Care Appliances [PERSON_NAME] Waxing Disposabl…" at bounding box center [87, 97] width 131 height 9
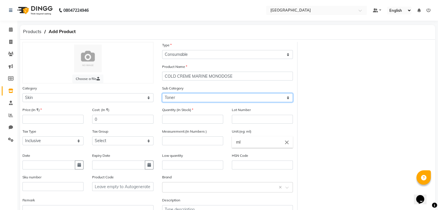
click at [192, 96] on select "Select Cleanser Facial Moisturiser Serum Toner Sun Care Masks Lip Care Eye Care…" at bounding box center [227, 97] width 131 height 9
select select "1482201163"
click at [162, 94] on select "Select Cleanser Facial Moisturiser Serum Toner Sun Care Masks Lip Care Eye Care…" at bounding box center [227, 97] width 131 height 9
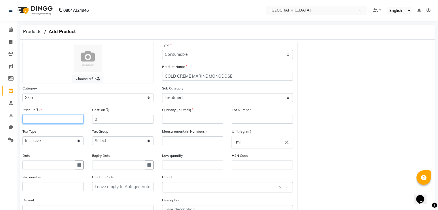
click at [60, 124] on input "number" at bounding box center [52, 119] width 61 height 9
type input "1"
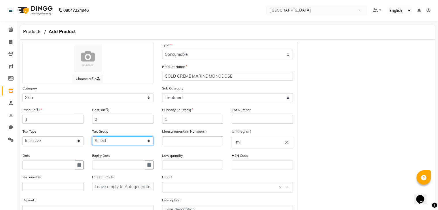
select select "3631"
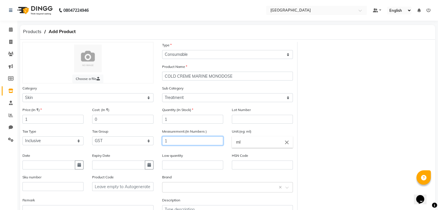
type input "1"
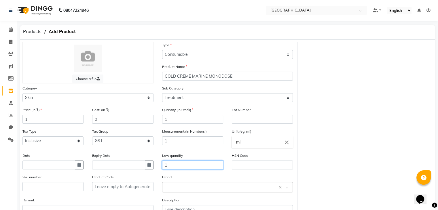
type input "1"
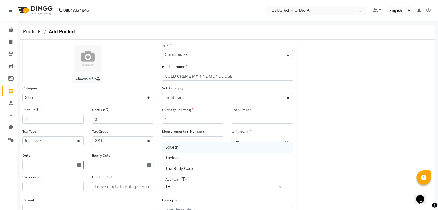
type input "THA"
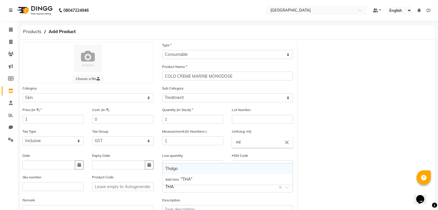
click at [199, 170] on div "Thalgo" at bounding box center [227, 169] width 130 height 11
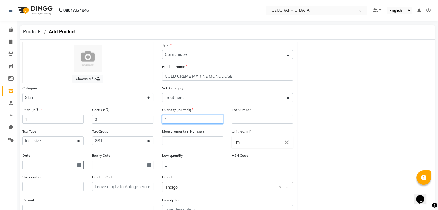
click at [174, 122] on input "1" at bounding box center [192, 119] width 61 height 9
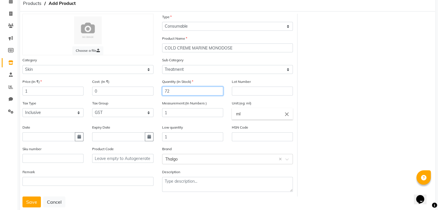
scroll to position [45, 0]
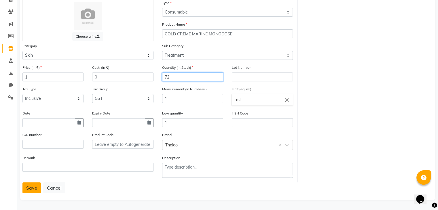
type input "72"
click at [29, 187] on button "Save" at bounding box center [31, 188] width 18 height 11
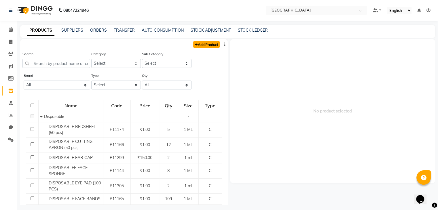
click at [198, 46] on link "Add Product" at bounding box center [206, 44] width 26 height 7
select select "true"
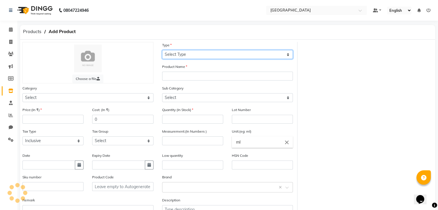
click at [195, 56] on select "Select Type Both Retail Consumable" at bounding box center [227, 54] width 131 height 9
select select "C"
click at [162, 50] on select "Select Type Both Retail Consumable" at bounding box center [227, 54] width 131 height 9
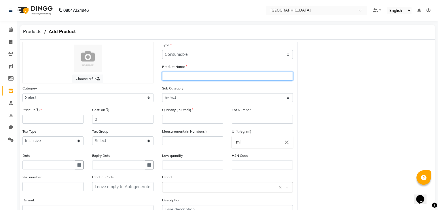
click at [179, 76] on input "text" at bounding box center [227, 76] width 131 height 9
type input "MARINE INFUSION MASK MONODOSE"
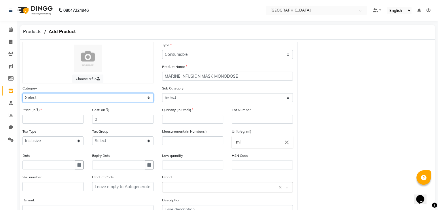
select select "1482201150"
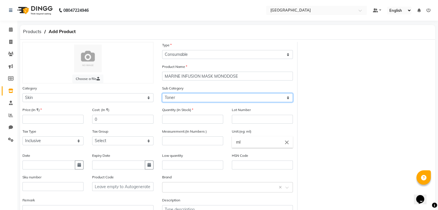
select select "1482201163"
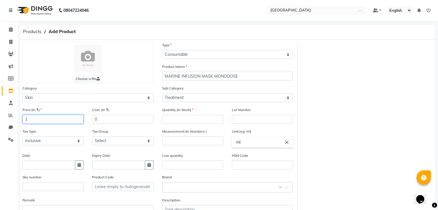
type input "1"
drag, startPoint x: 187, startPoint y: 119, endPoint x: 164, endPoint y: 120, distance: 22.2
click at [164, 120] on input "42" at bounding box center [192, 119] width 61 height 9
type input "72"
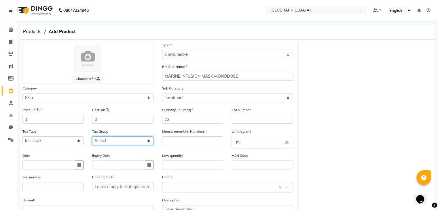
select select "3631"
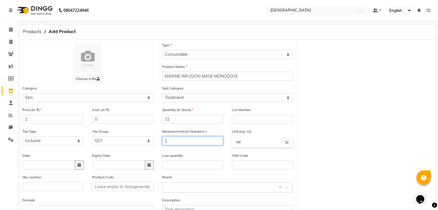
type input "1"
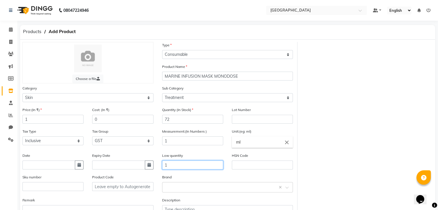
type input "1"
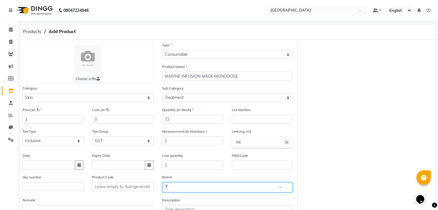
type input "TH"
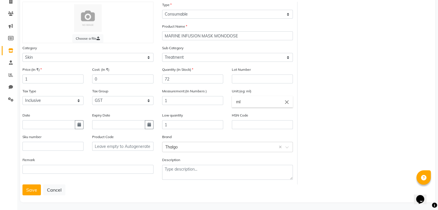
scroll to position [45, 0]
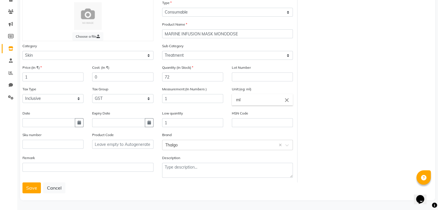
click at [22, 183] on button "Save" at bounding box center [31, 188] width 18 height 11
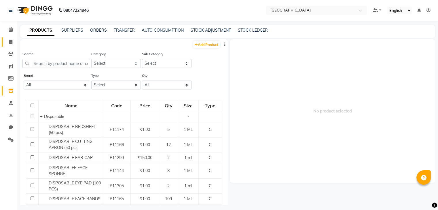
click at [8, 38] on link "Invoice" at bounding box center [9, 42] width 14 height 10
select select "8096"
select select "service"
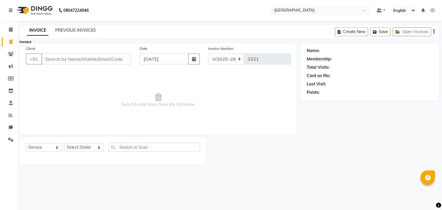
click at [11, 40] on icon at bounding box center [10, 42] width 3 height 4
select select "service"
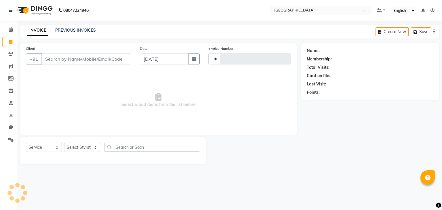
type input "3322"
select select "8096"
